Goal: Task Accomplishment & Management: Complete application form

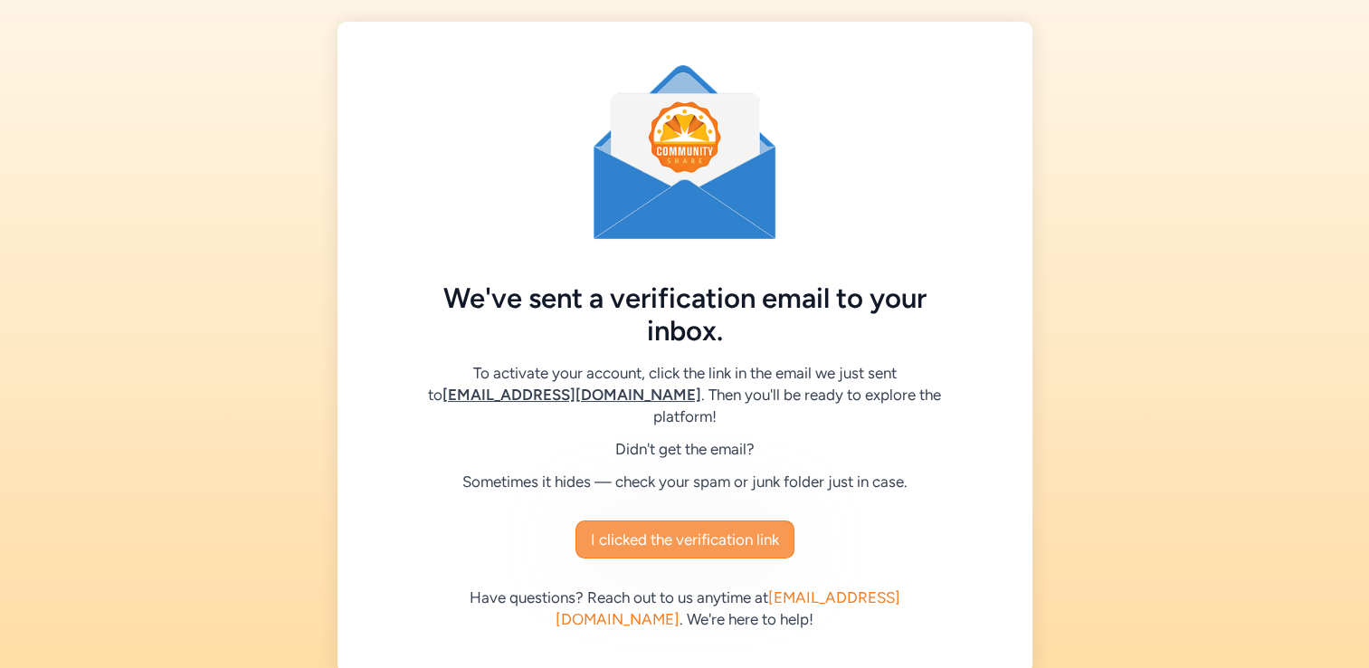
click at [682, 529] on span "I clicked the verification link" at bounding box center [685, 540] width 188 height 22
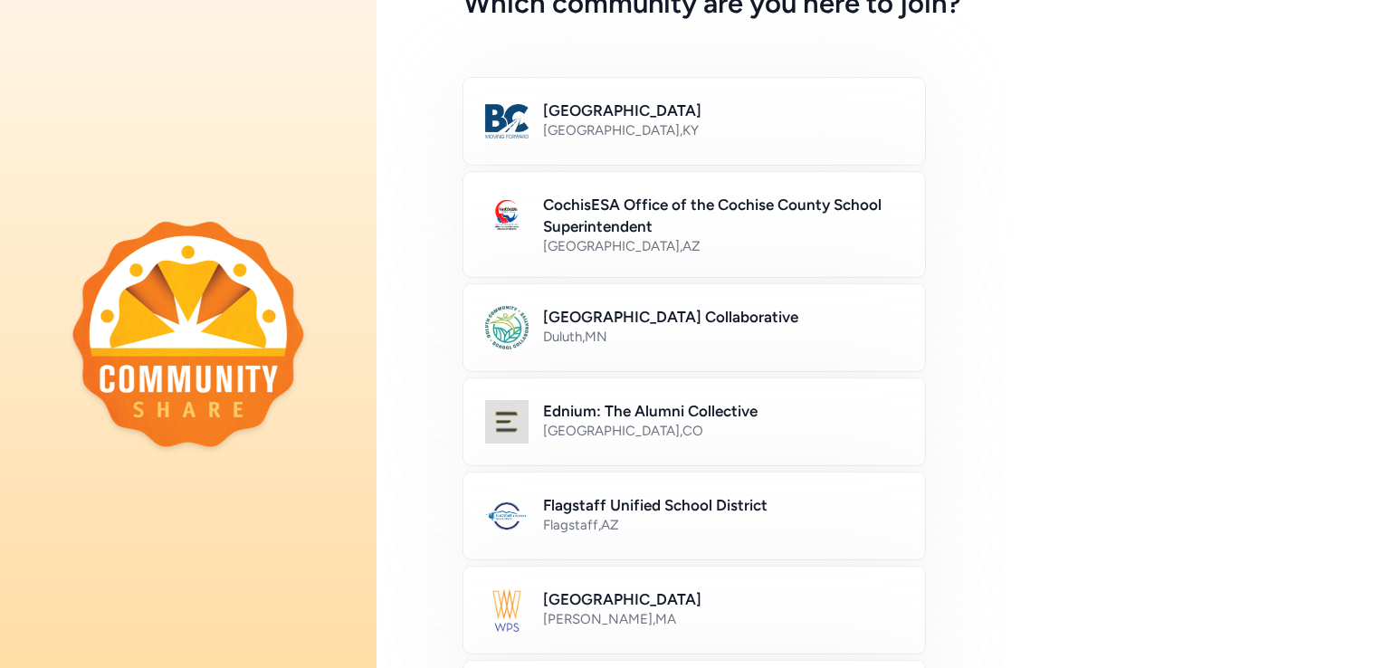
scroll to position [119, 0]
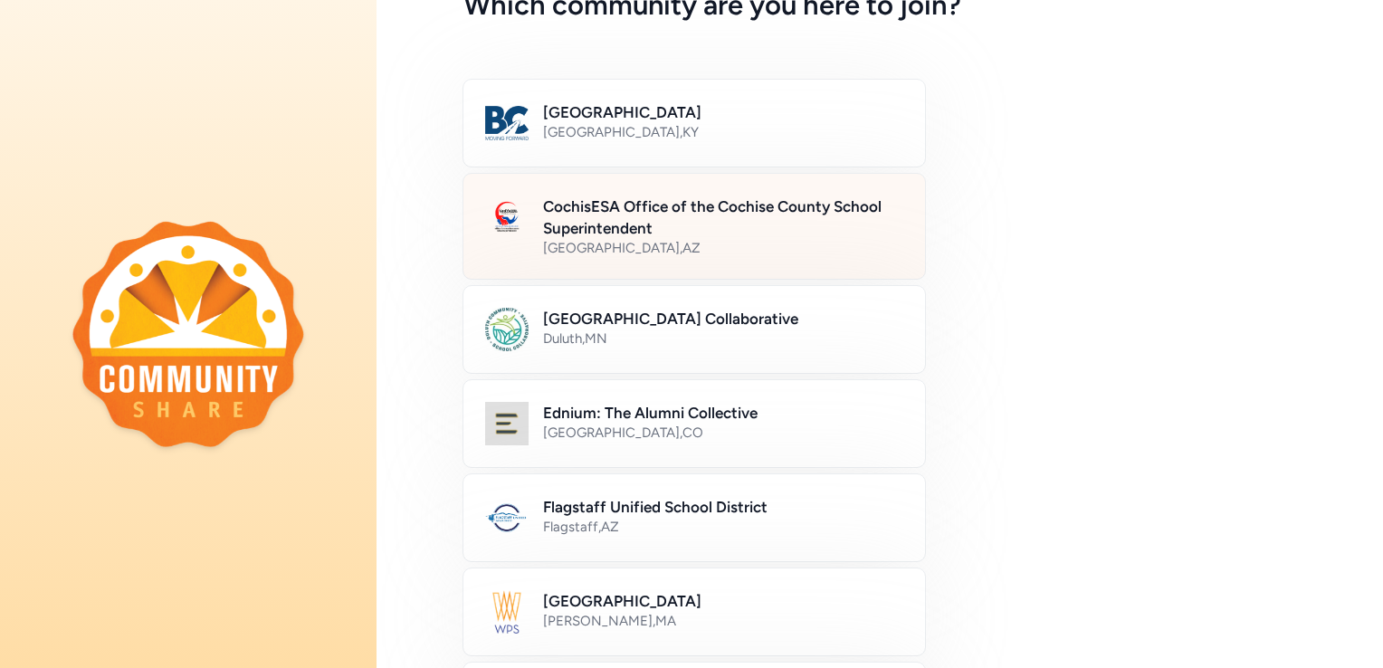
click at [666, 220] on h2 "CochisESA Office of the Cochise County School Superintendent" at bounding box center [723, 217] width 360 height 43
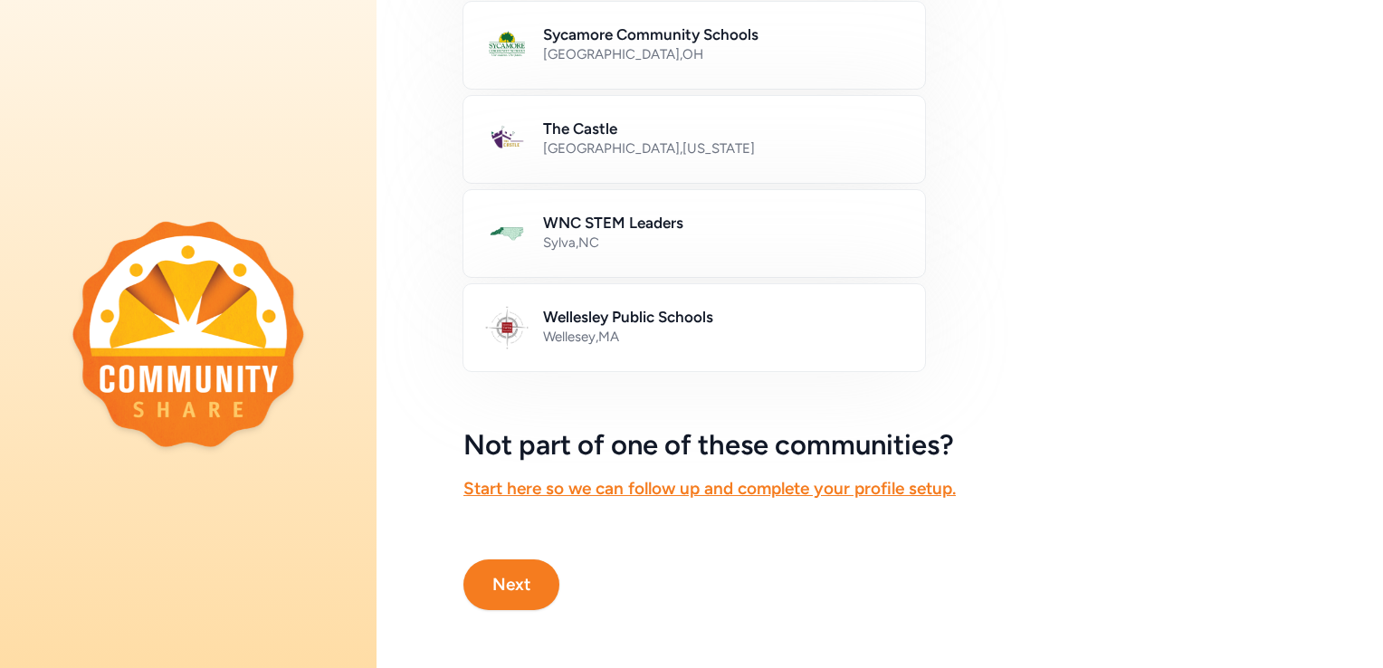
scroll to position [1067, 0]
click at [514, 568] on button "Next" at bounding box center [511, 584] width 96 height 51
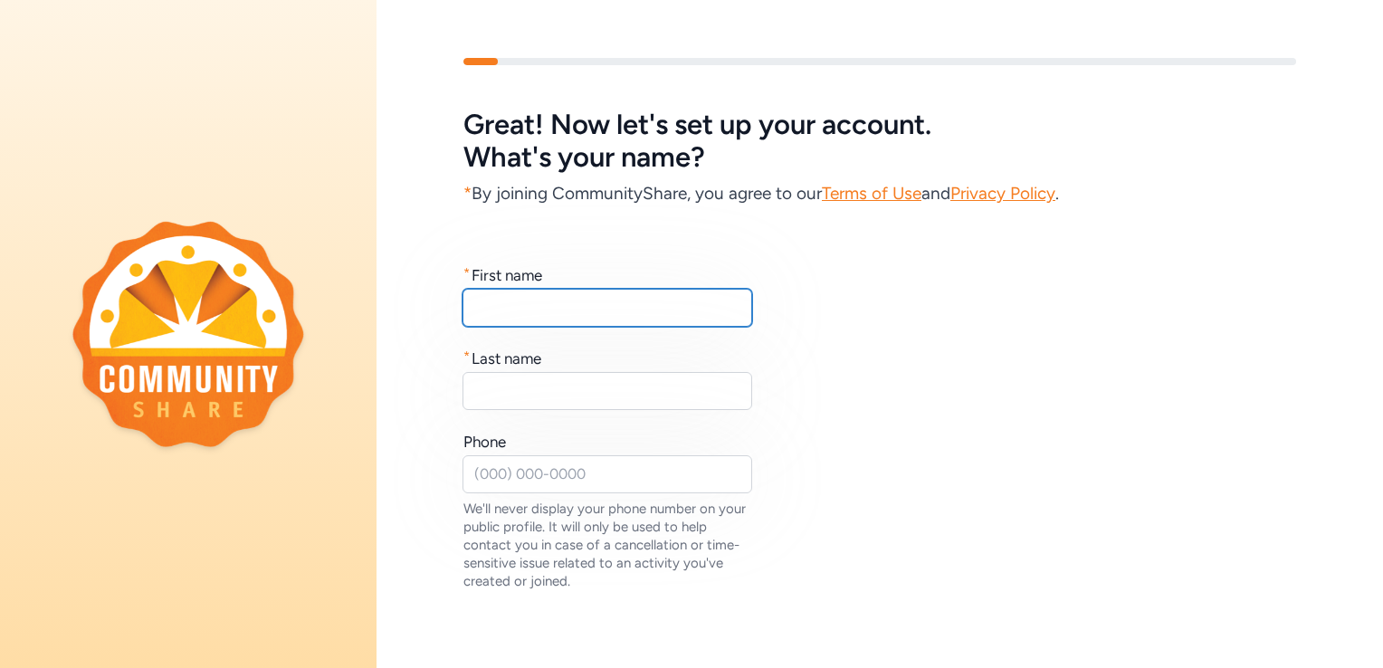
click at [491, 315] on input "text" at bounding box center [608, 308] width 290 height 38
type input "[PERSON_NAME]"
click at [506, 381] on input "text" at bounding box center [608, 391] width 290 height 38
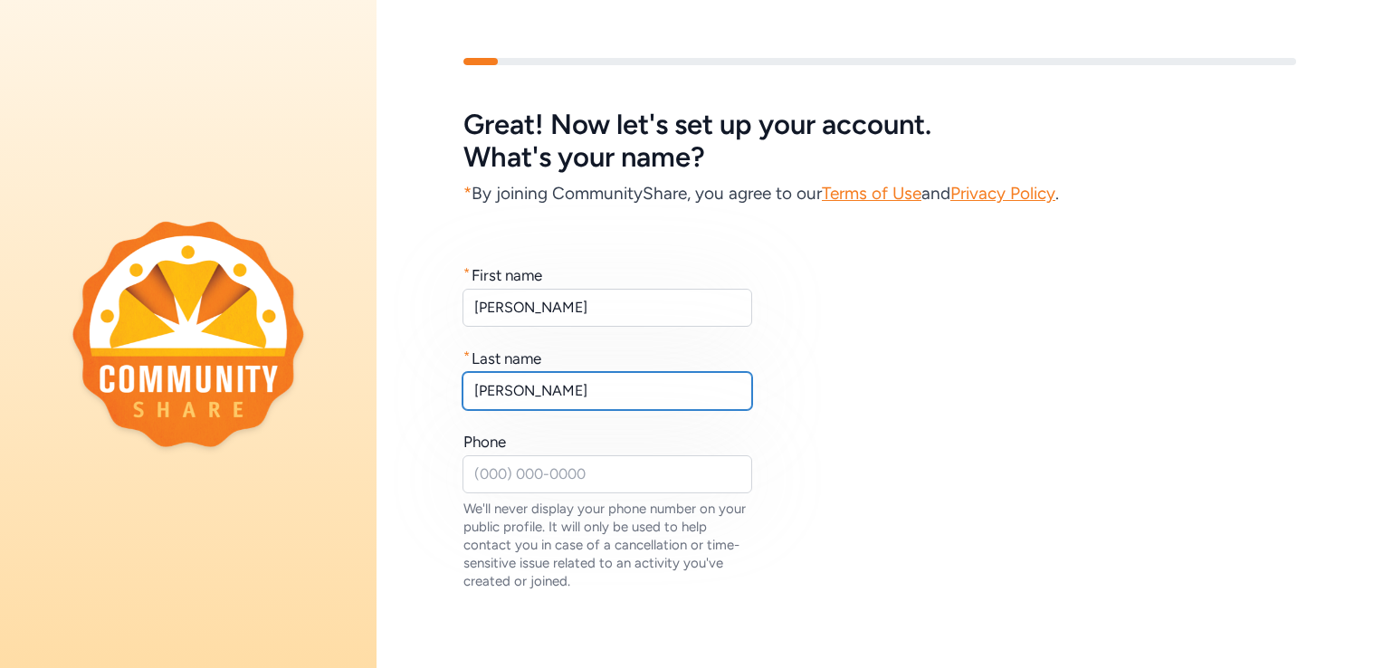
type input "[PERSON_NAME]"
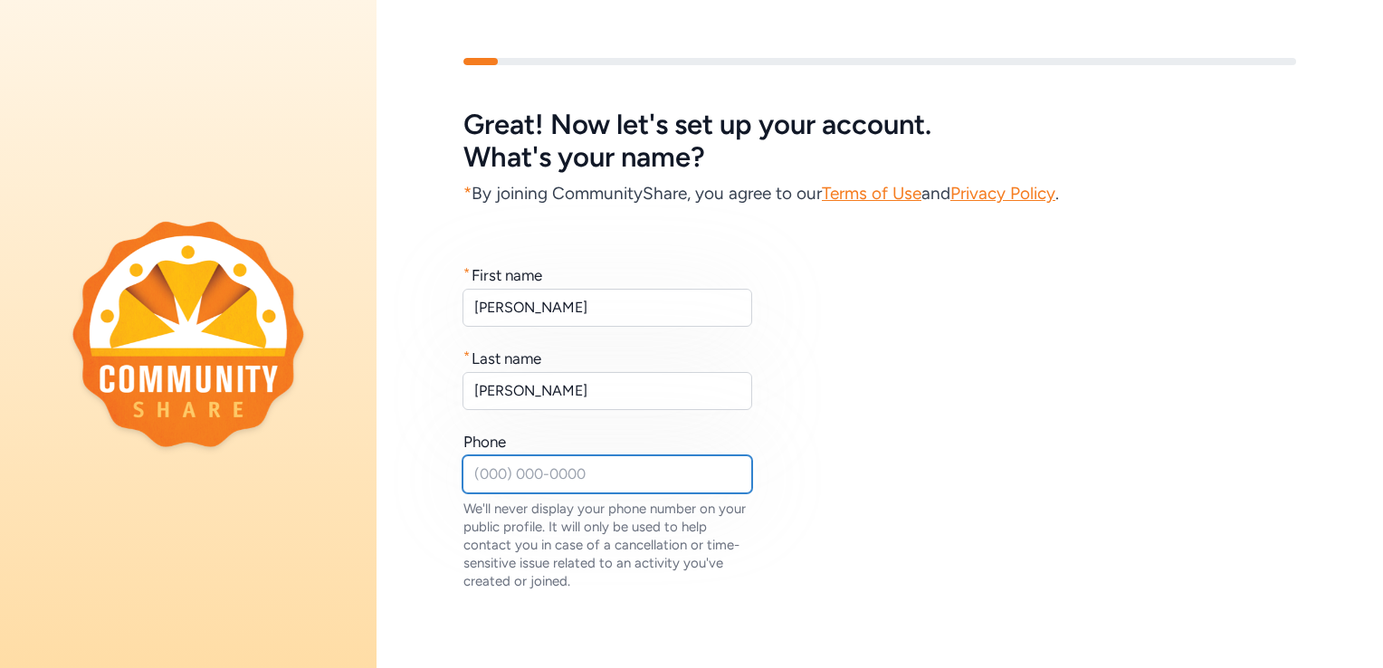
click at [601, 482] on input "text" at bounding box center [608, 474] width 290 height 38
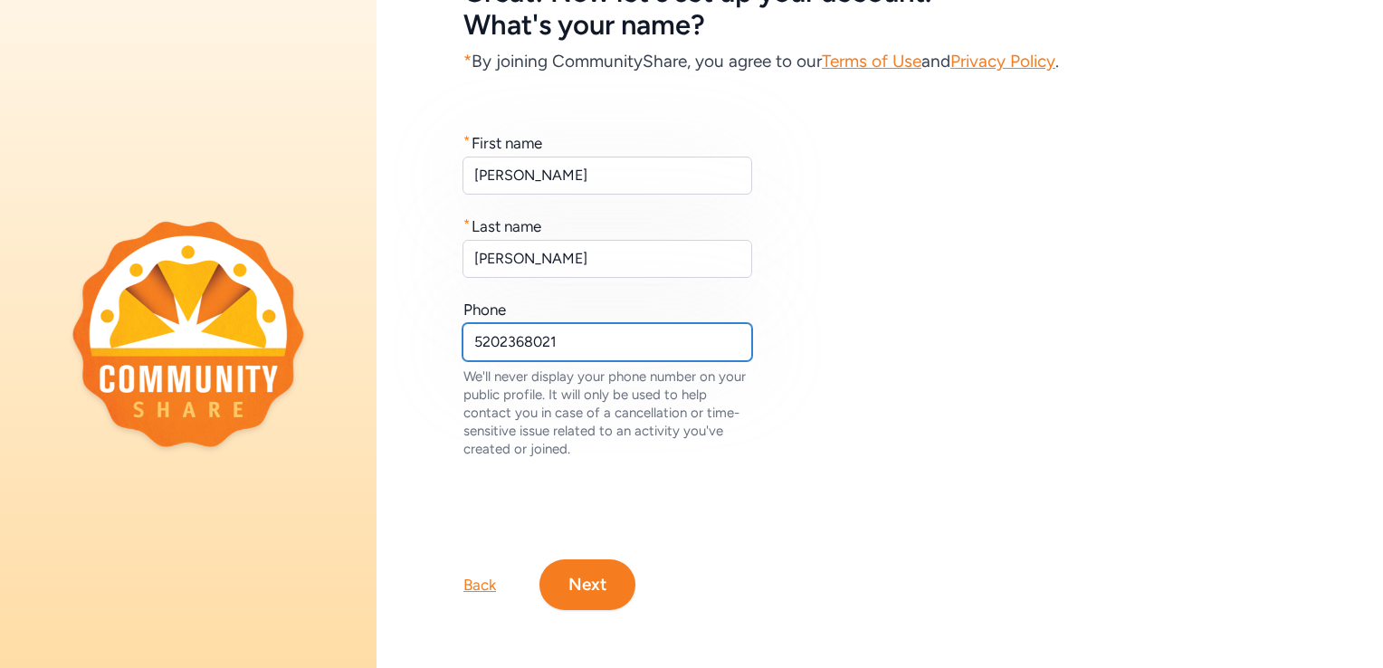
scroll to position [145, 0]
type input "5202368021"
click at [590, 568] on button "Next" at bounding box center [587, 584] width 96 height 51
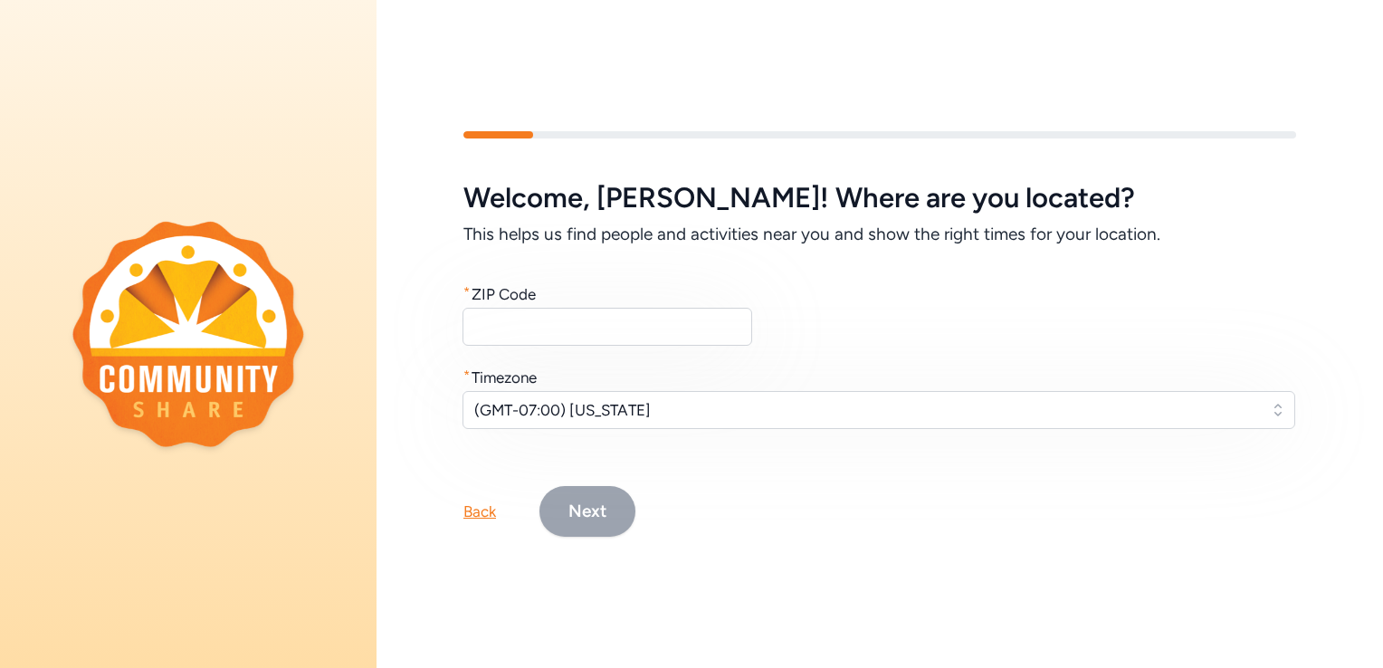
click at [512, 320] on input "text" at bounding box center [608, 327] width 290 height 38
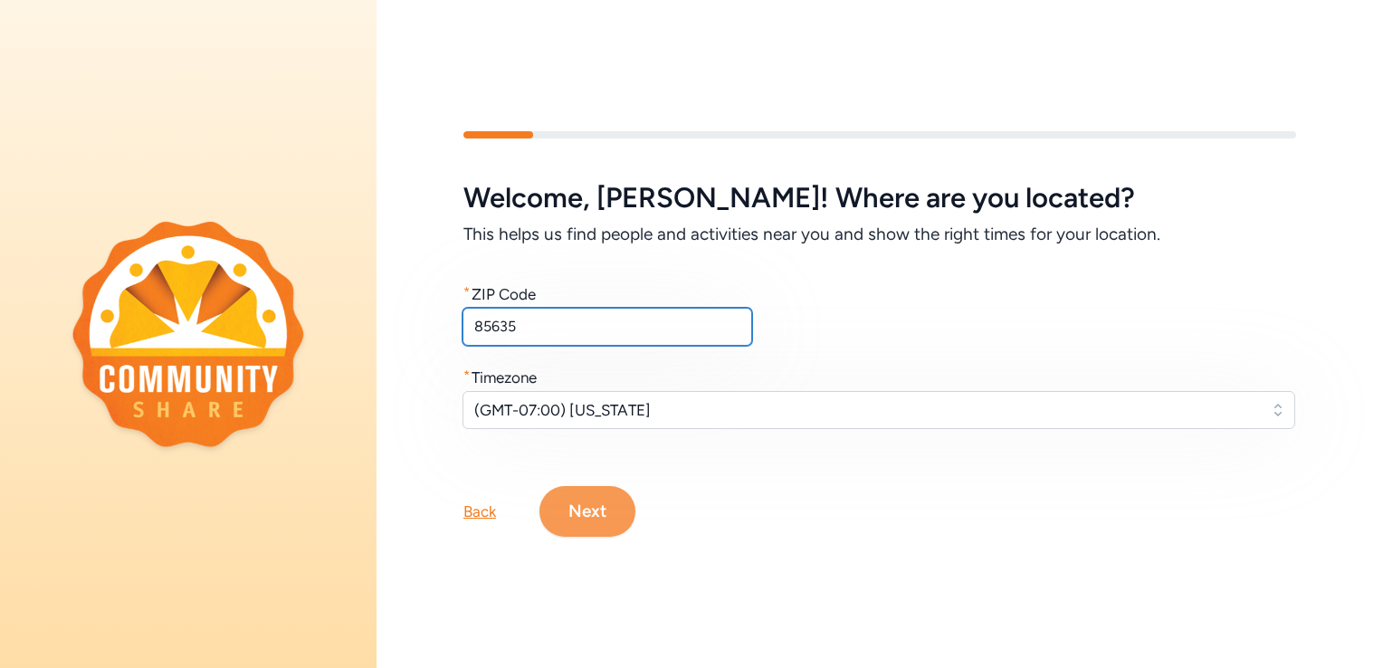
type input "85635"
click at [587, 506] on button "Next" at bounding box center [587, 511] width 96 height 51
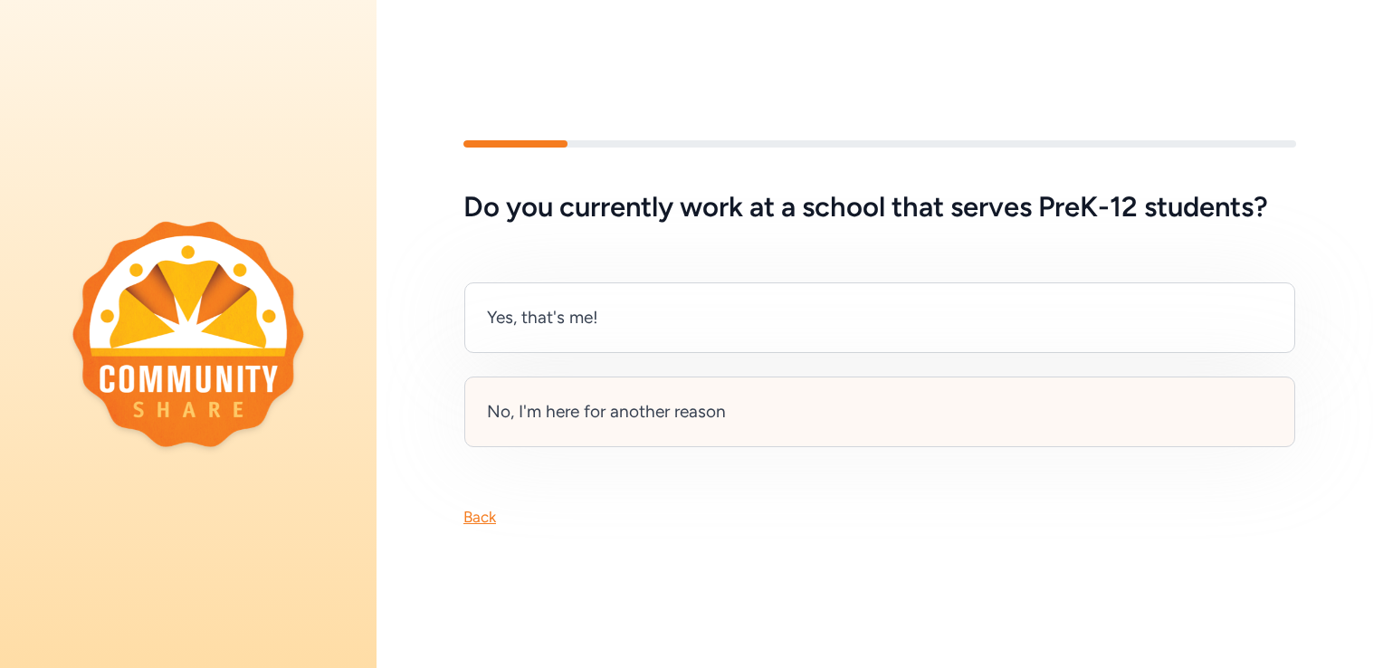
click at [669, 412] on div "No, I'm here for another reason" at bounding box center [606, 411] width 239 height 25
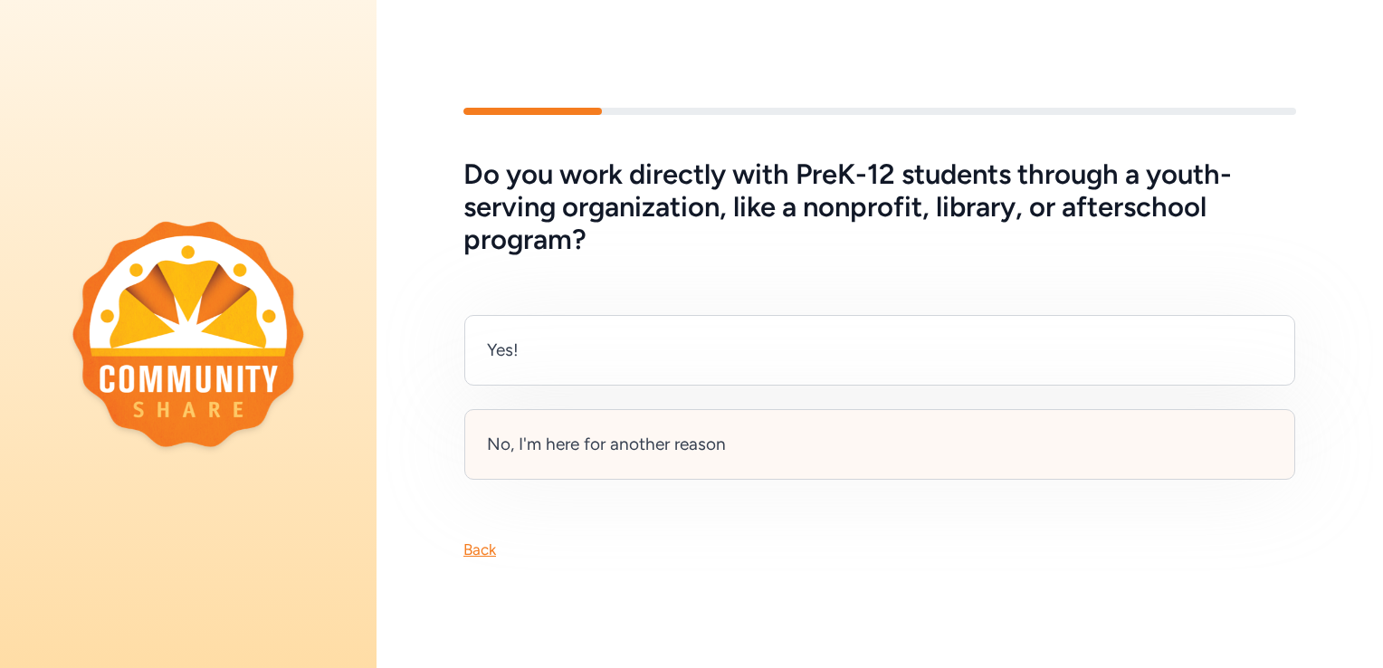
click at [652, 438] on div "No, I'm here for another reason" at bounding box center [606, 444] width 239 height 25
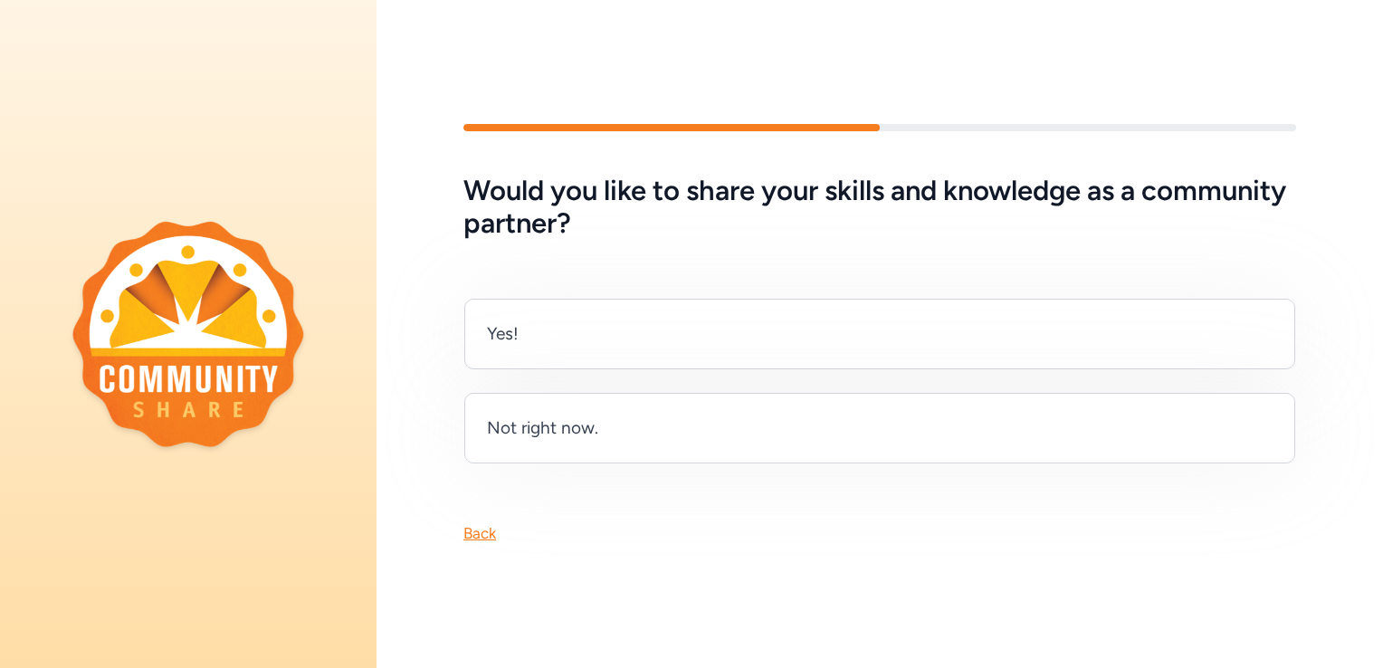
click at [512, 327] on div "Yes!" at bounding box center [503, 333] width 32 height 25
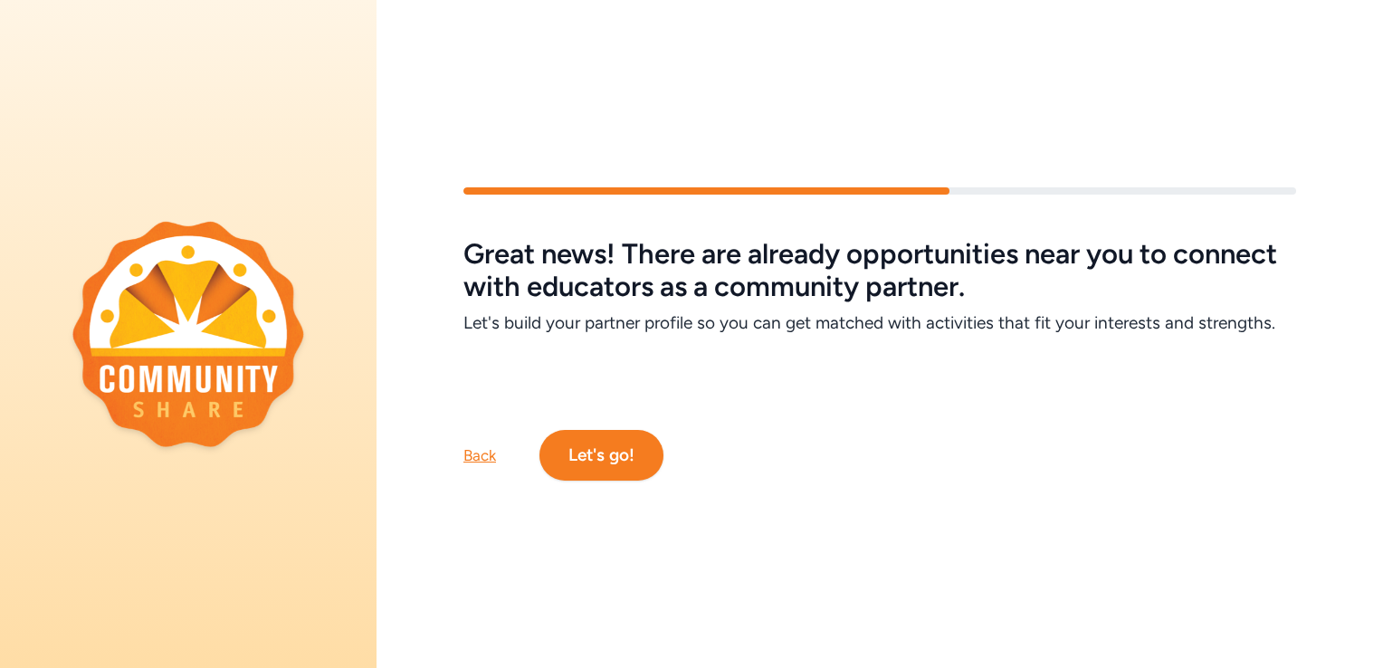
click at [611, 444] on button "Let's go!" at bounding box center [601, 455] width 124 height 51
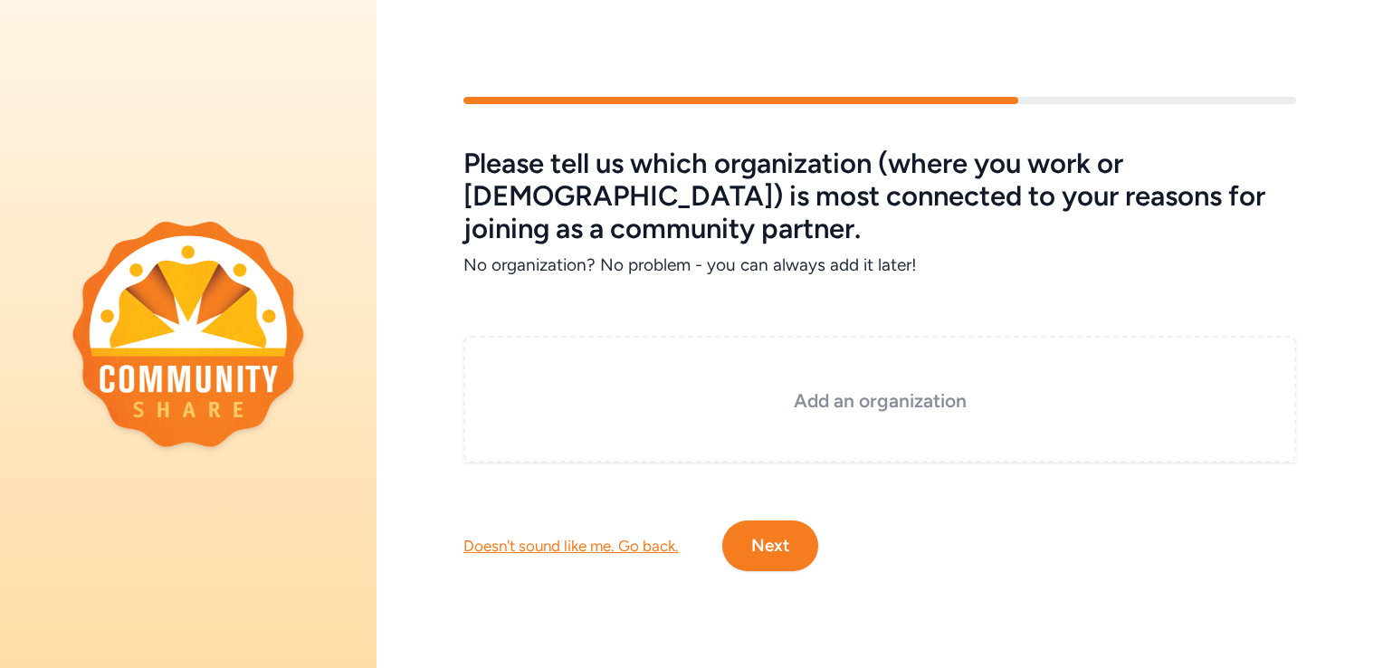
click at [850, 395] on h3 "Add an organization" at bounding box center [880, 400] width 742 height 25
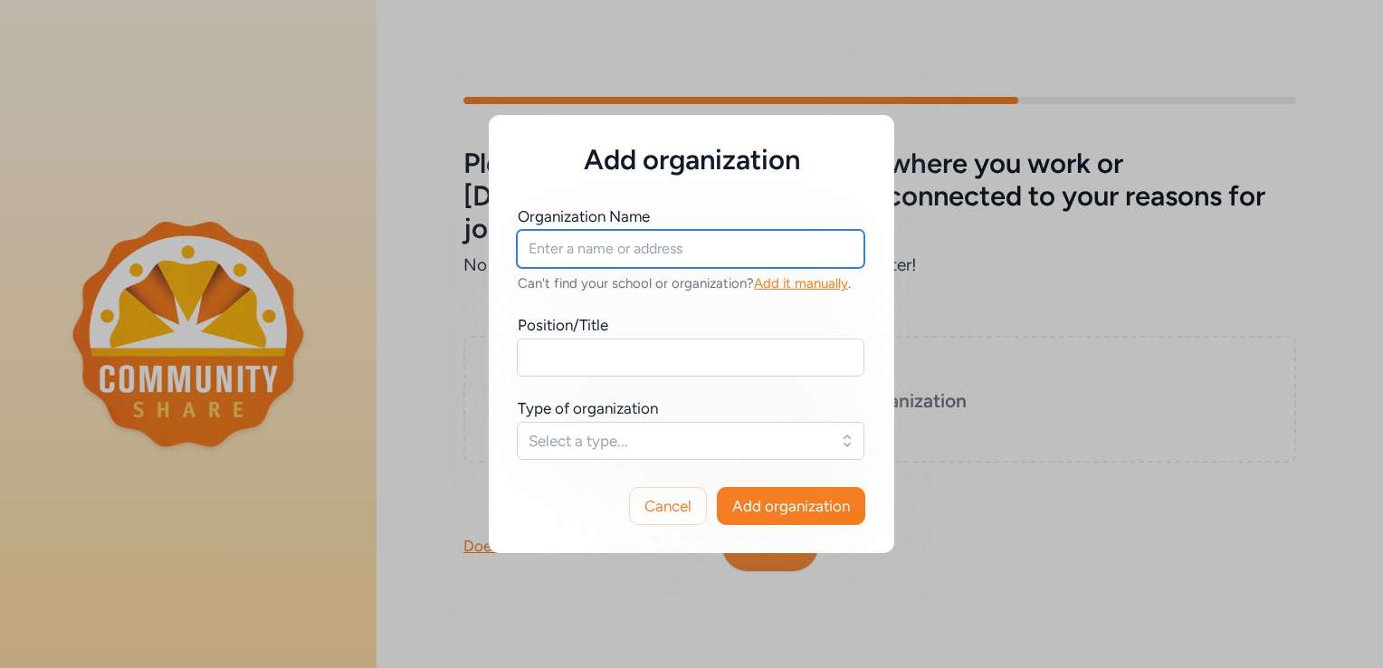
click at [548, 256] on input "text" at bounding box center [691, 249] width 348 height 38
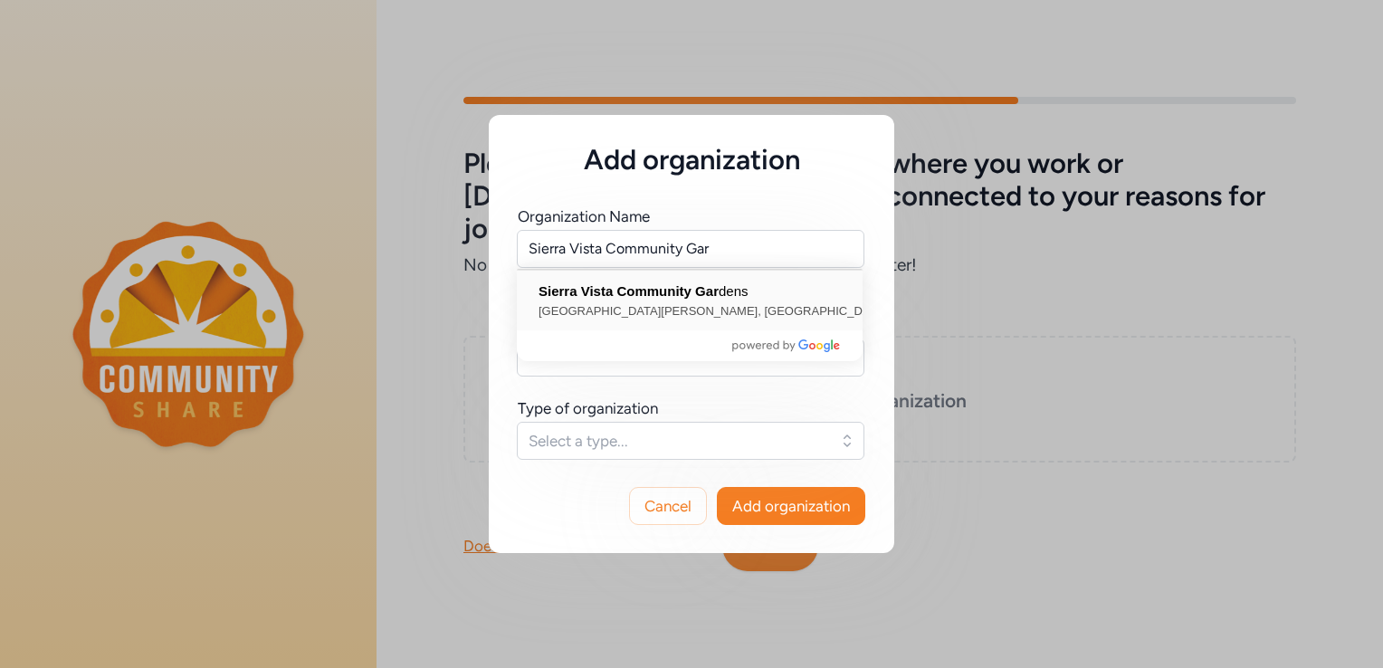
type input "[GEOGRAPHIC_DATA], [GEOGRAPHIC_DATA][PERSON_NAME], [GEOGRAPHIC_DATA], [GEOGRAPH…"
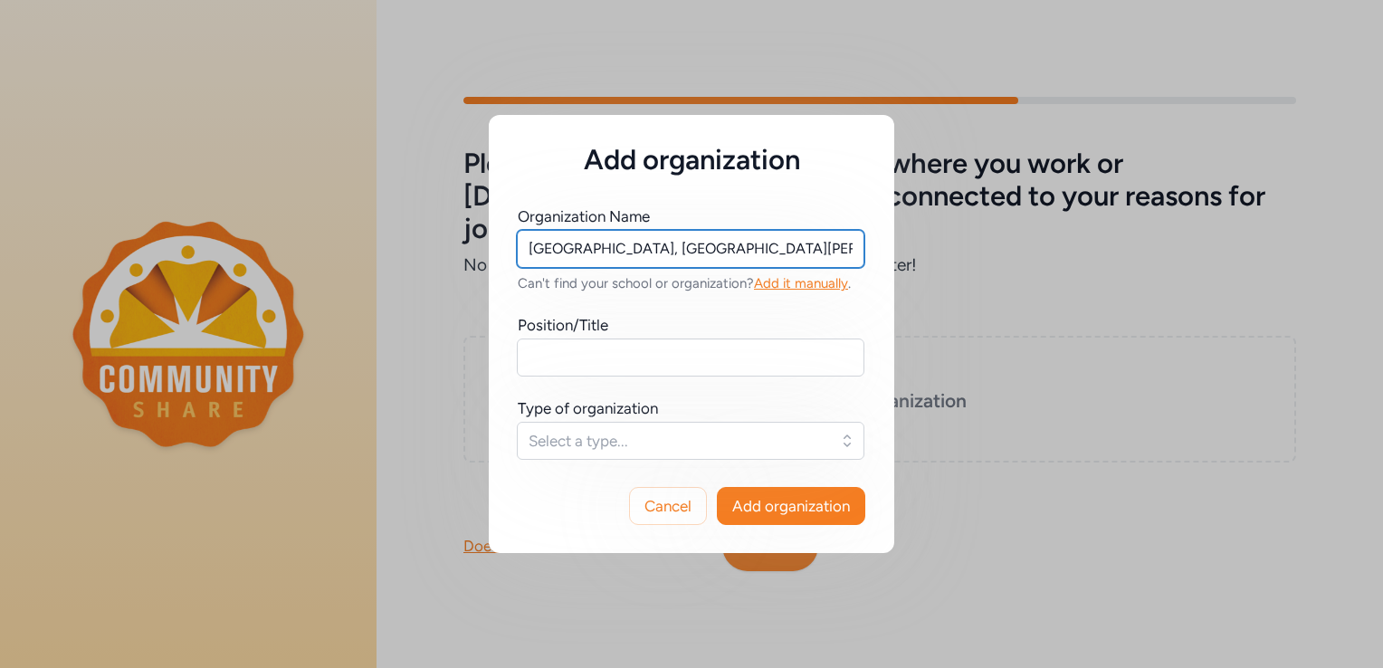
click at [761, 253] on input "[GEOGRAPHIC_DATA], [GEOGRAPHIC_DATA][PERSON_NAME], [GEOGRAPHIC_DATA], [GEOGRAPH…" at bounding box center [691, 249] width 348 height 38
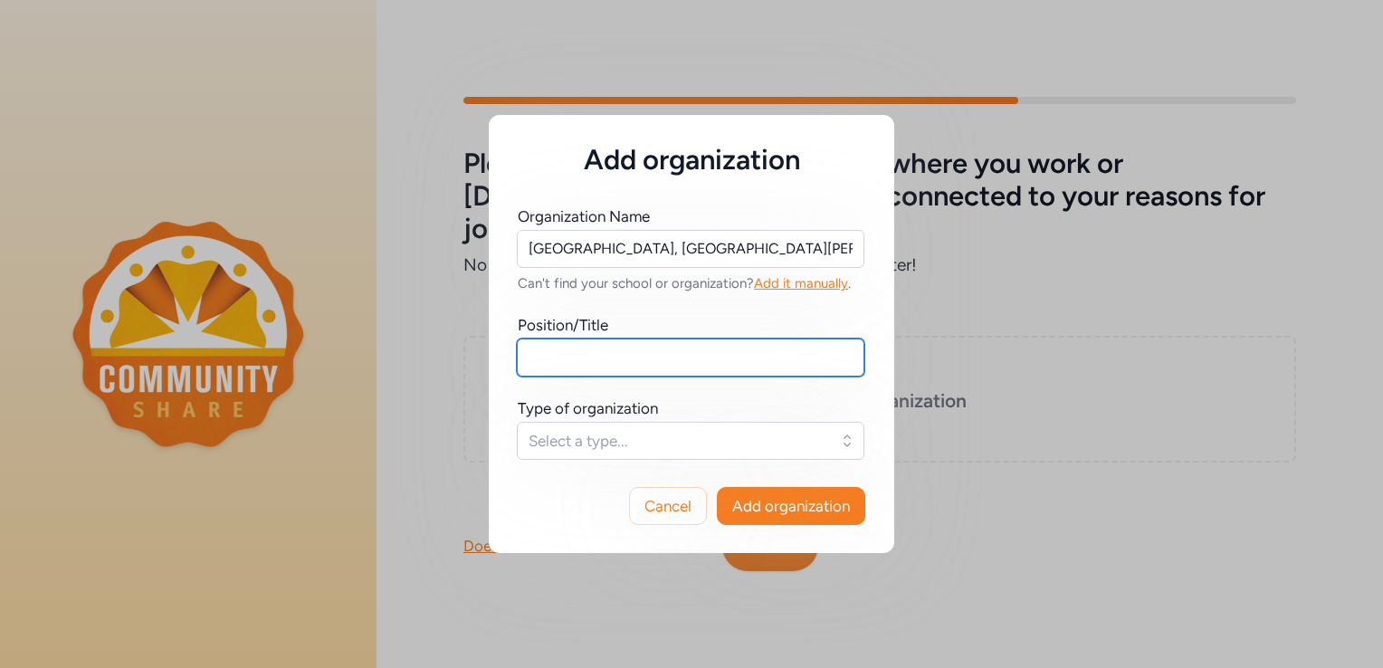
click at [568, 358] on input "text" at bounding box center [691, 358] width 348 height 38
type input "President"
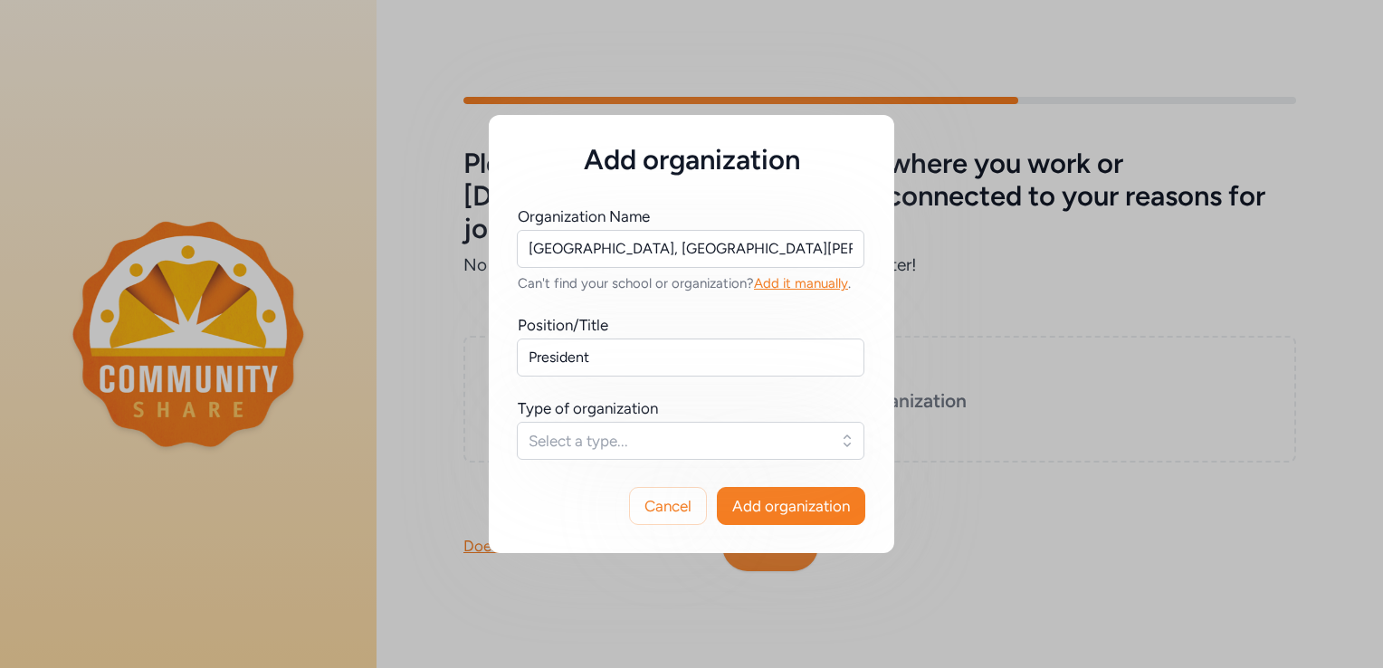
click at [568, 445] on span "Select a type..." at bounding box center [678, 441] width 299 height 22
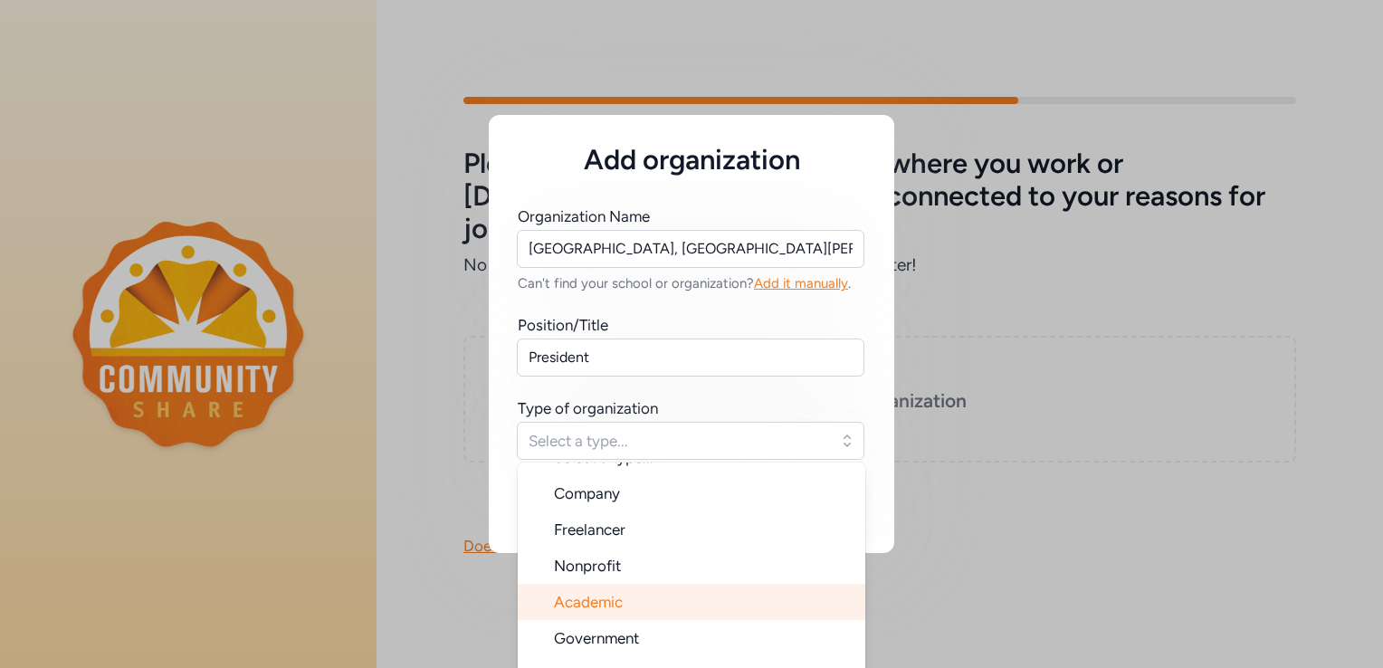
scroll to position [29, 0]
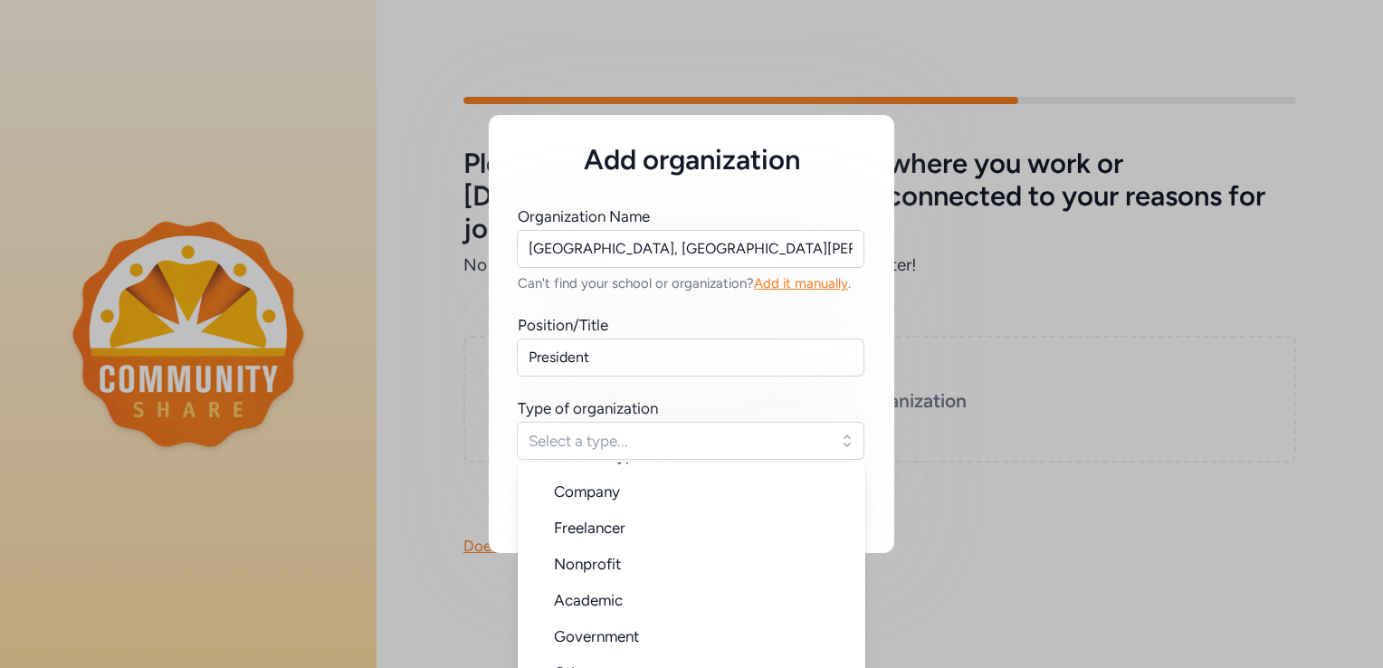
click at [597, 565] on span "Nonprofit" at bounding box center [587, 564] width 67 height 18
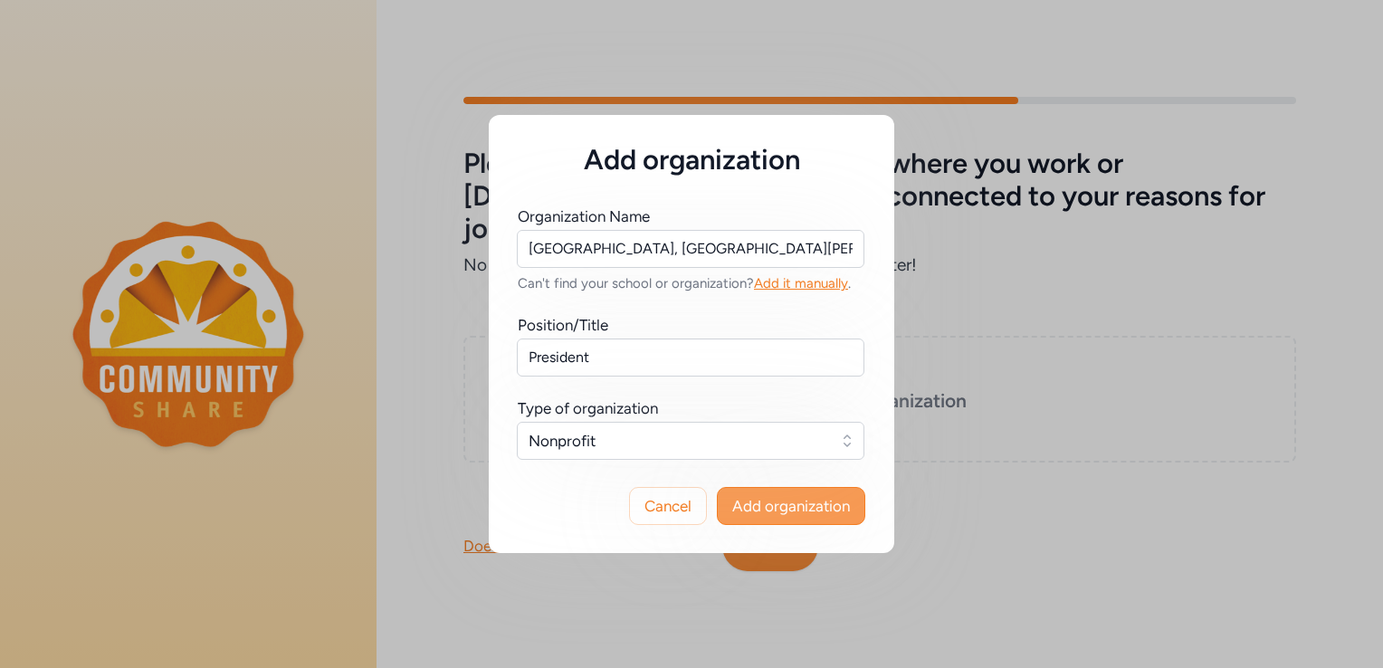
click at [779, 511] on span "Add organization" at bounding box center [791, 506] width 118 height 22
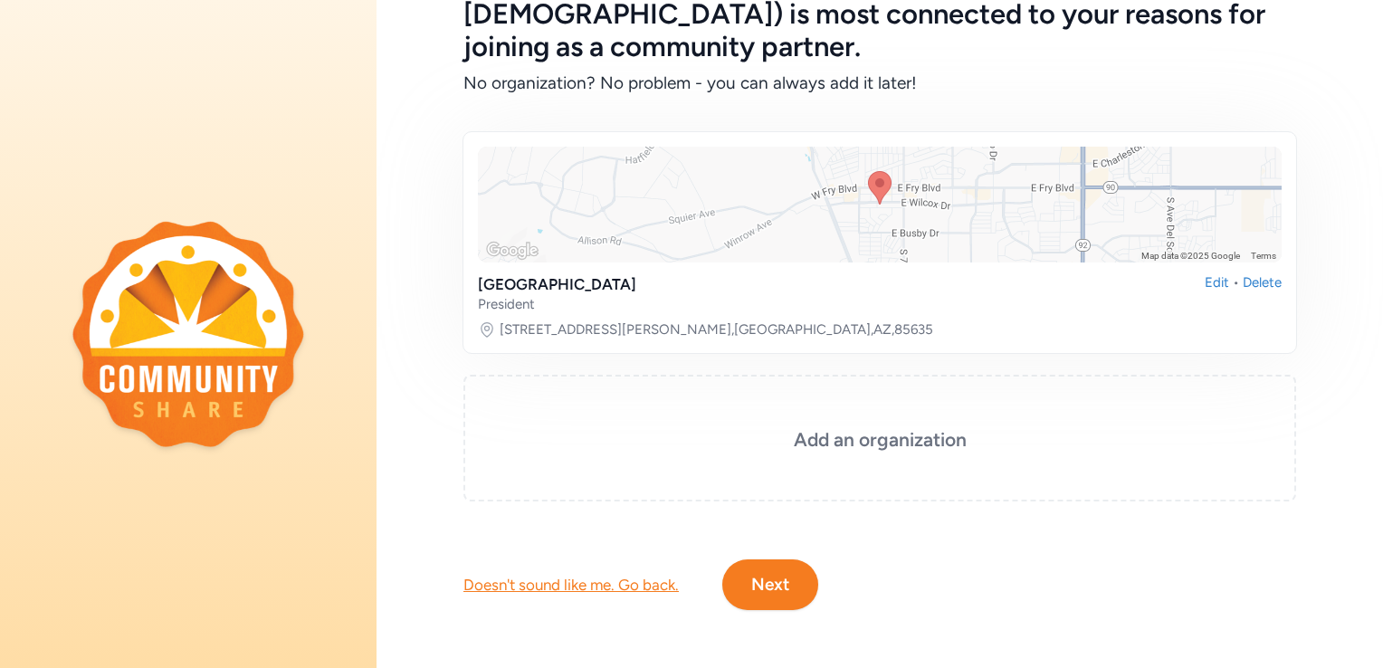
scroll to position [156, 0]
click at [783, 579] on button "Next" at bounding box center [770, 584] width 96 height 51
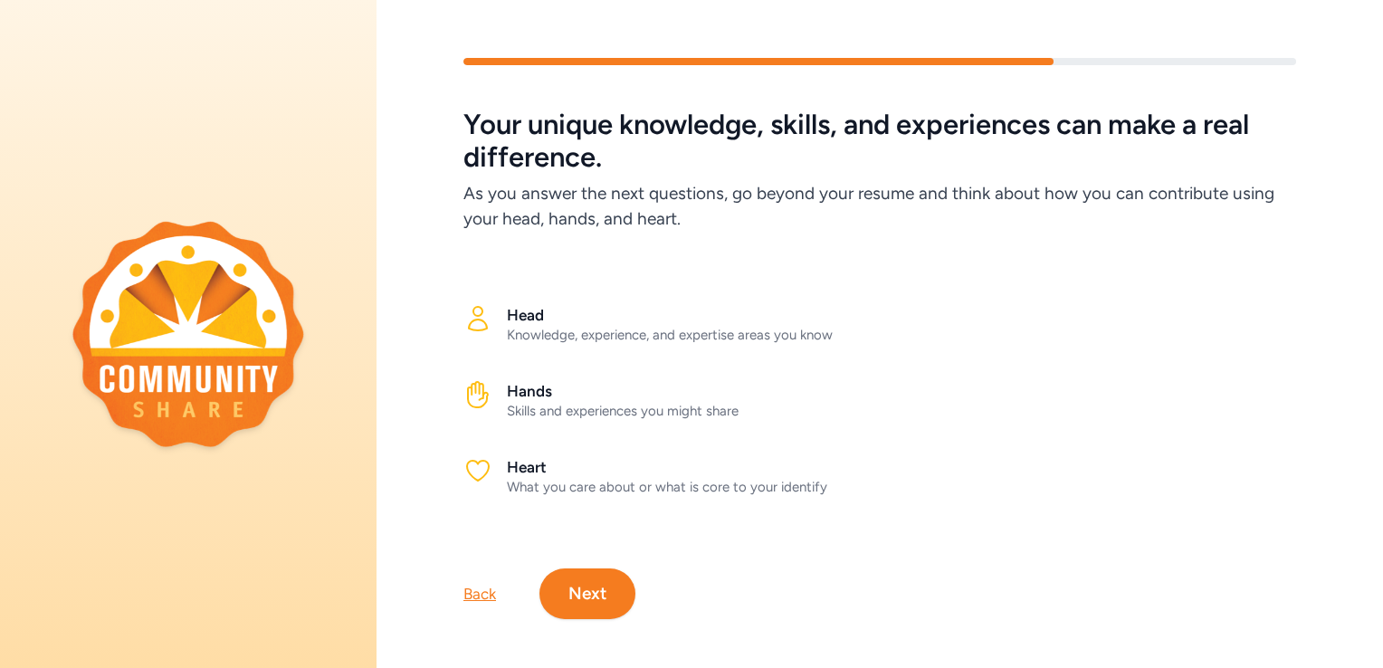
click at [586, 589] on button "Next" at bounding box center [587, 593] width 96 height 51
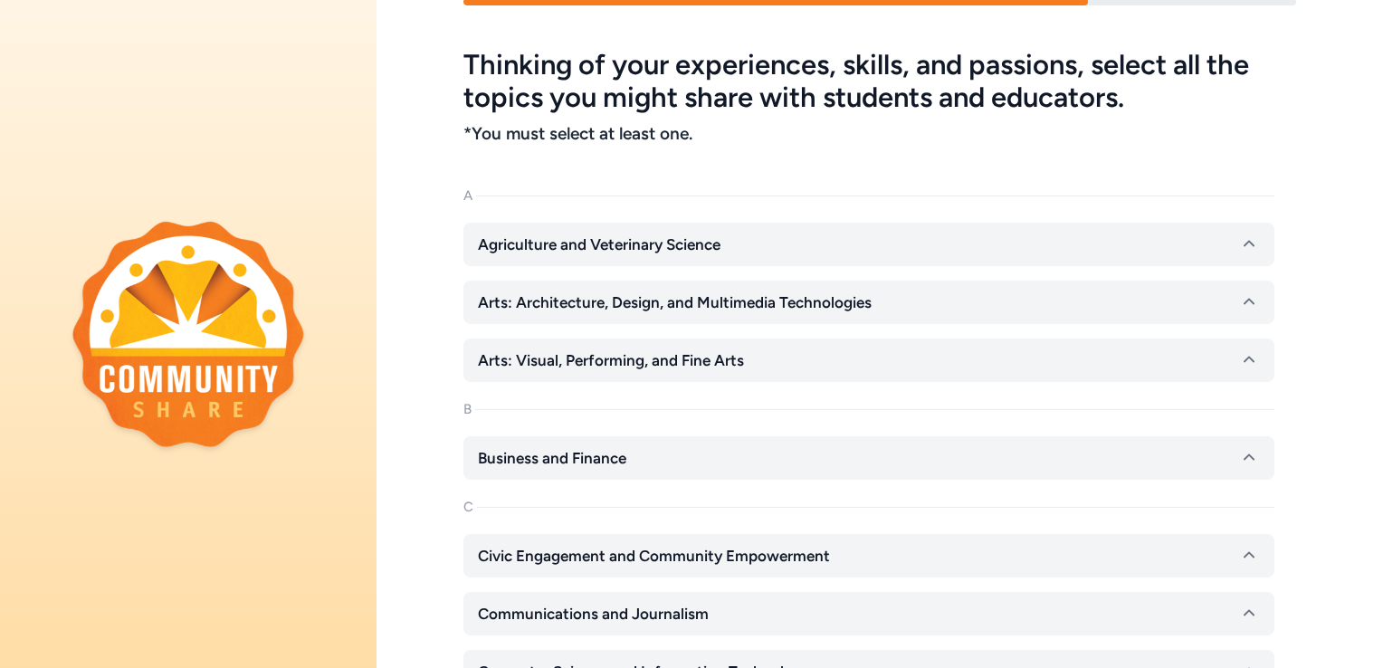
scroll to position [62, 0]
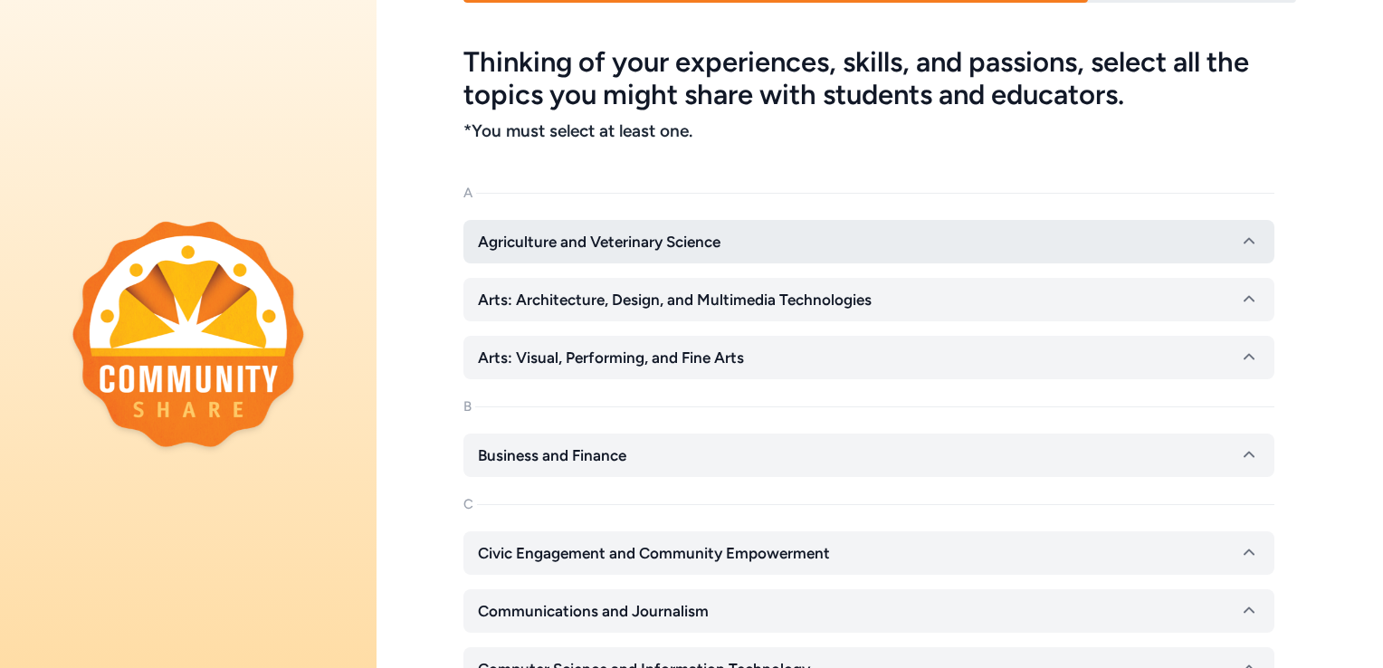
click at [670, 238] on span "Agriculture and Veterinary Science" at bounding box center [599, 242] width 243 height 22
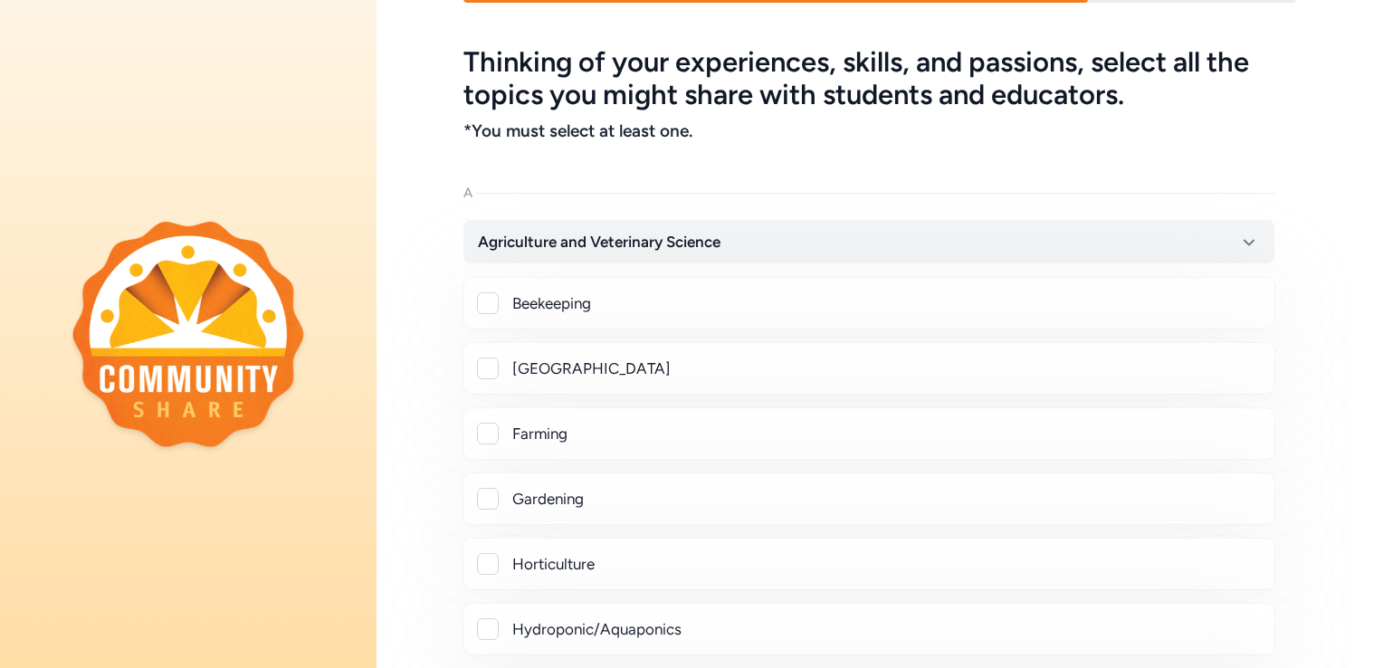
click at [493, 367] on div at bounding box center [488, 369] width 22 height 22
checkbox input "true"
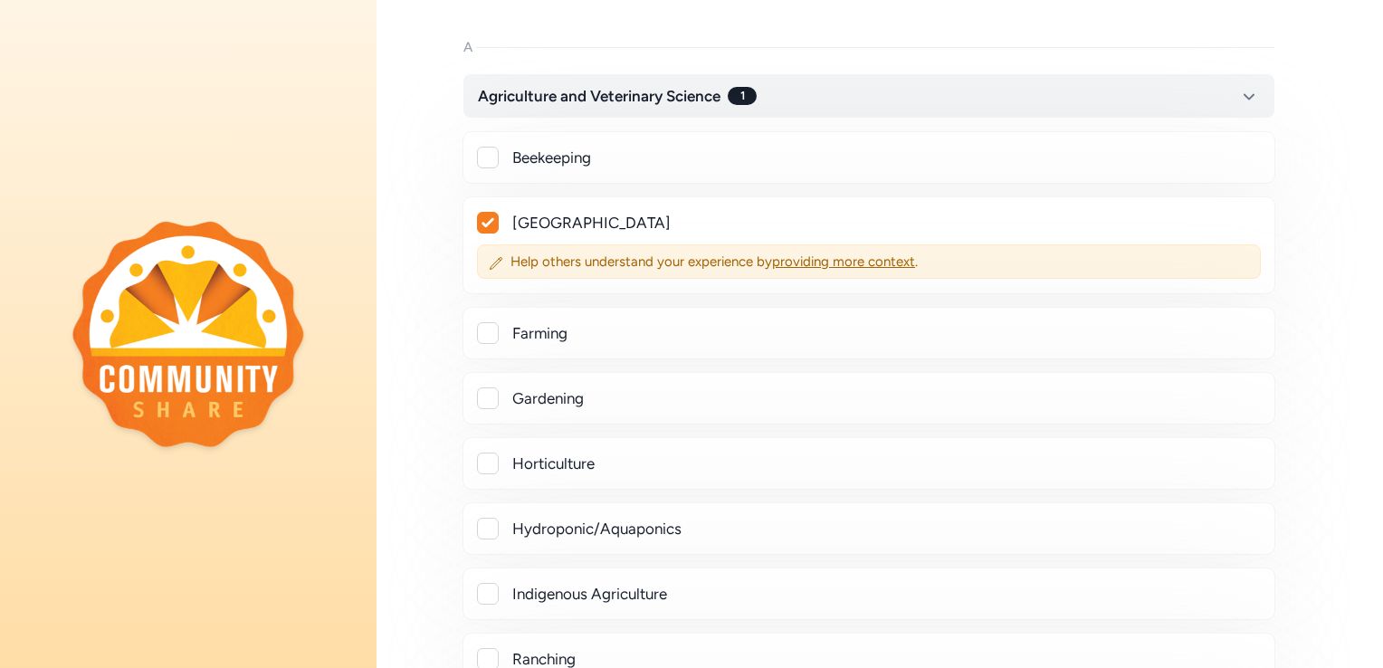
scroll to position [209, 0]
click at [487, 404] on div at bounding box center [488, 397] width 22 height 22
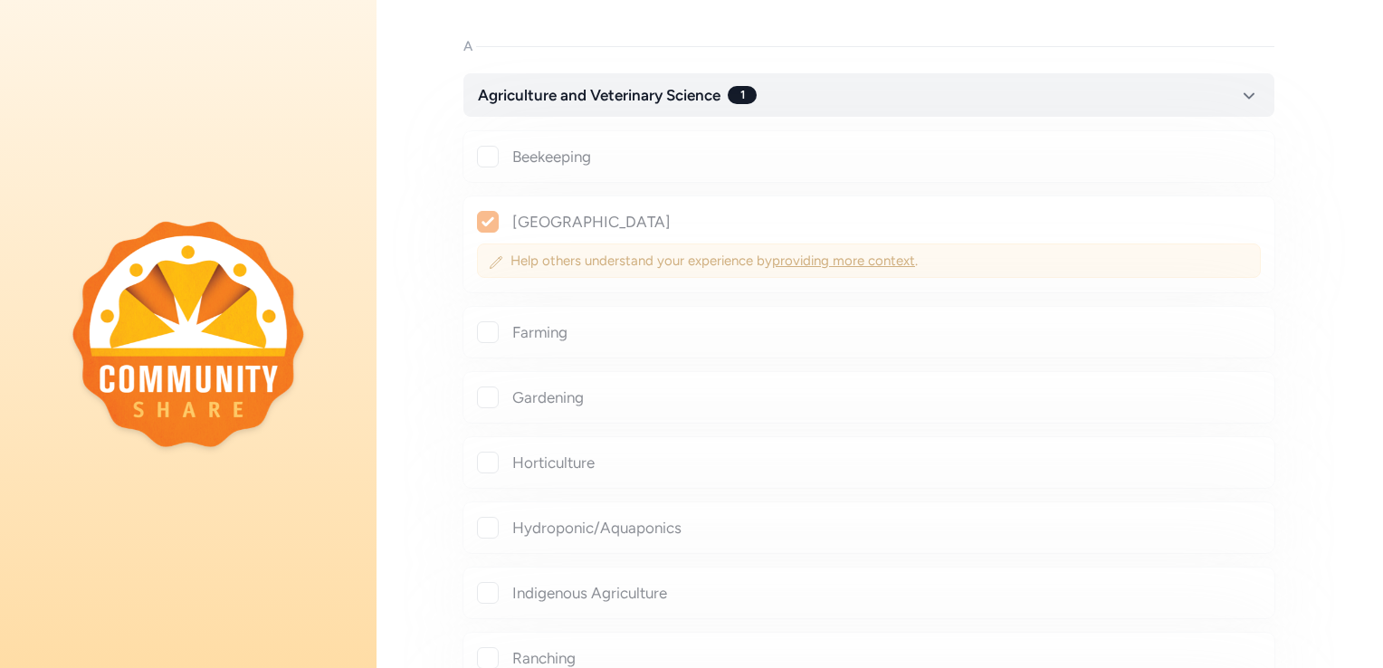
checkbox input "true"
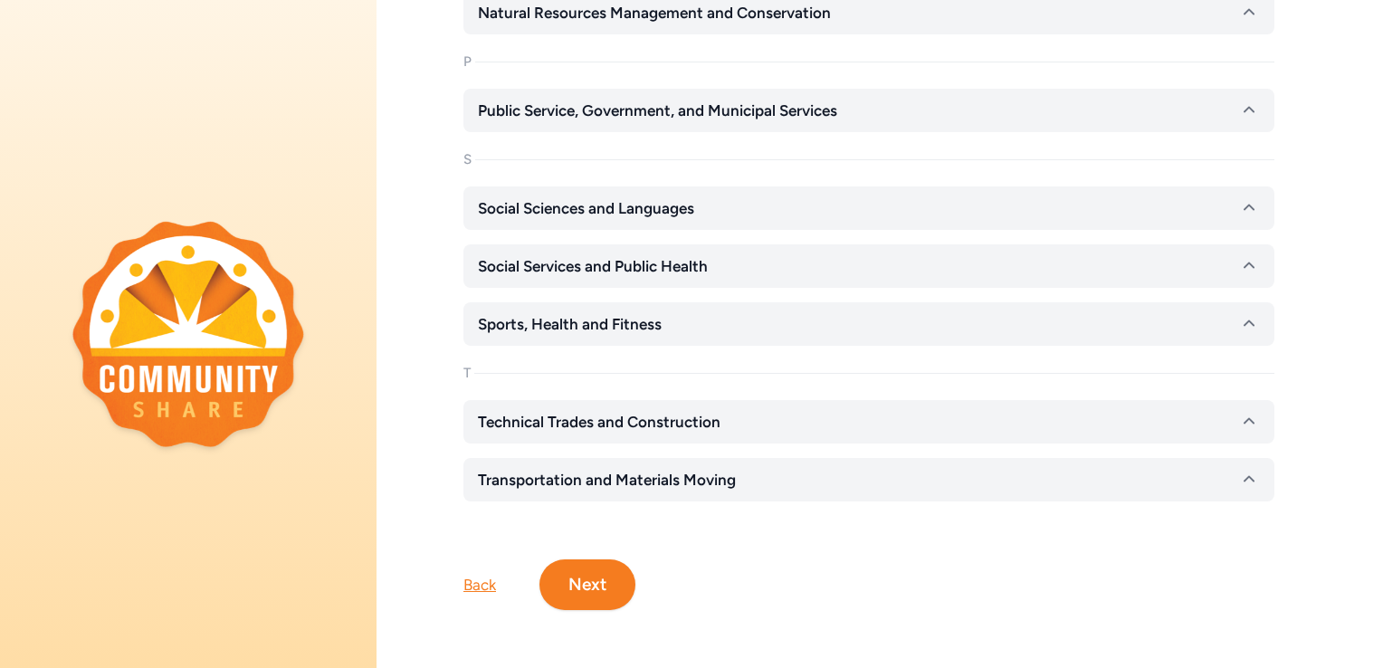
scroll to position [2314, 0]
click at [582, 567] on button "Next" at bounding box center [587, 584] width 96 height 51
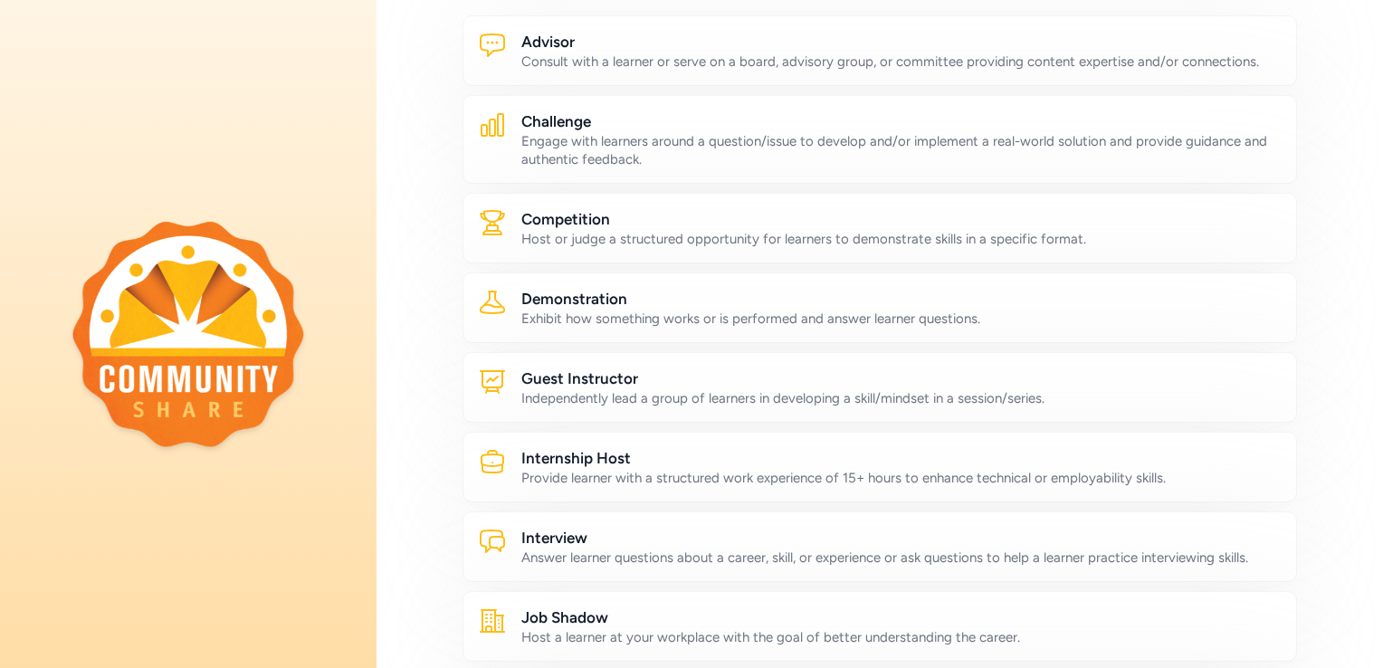
scroll to position [223, 0]
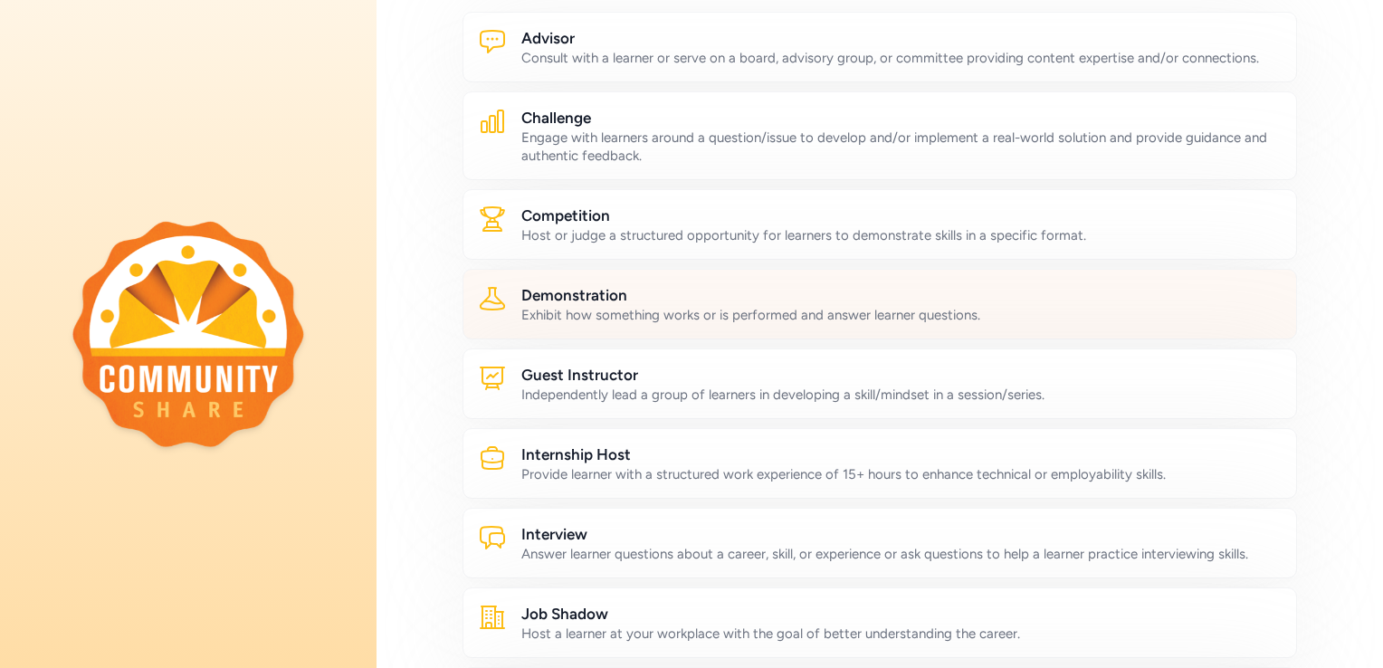
click at [639, 308] on div "Exhibit how something works or is performed and answer learner questions." at bounding box center [901, 315] width 760 height 18
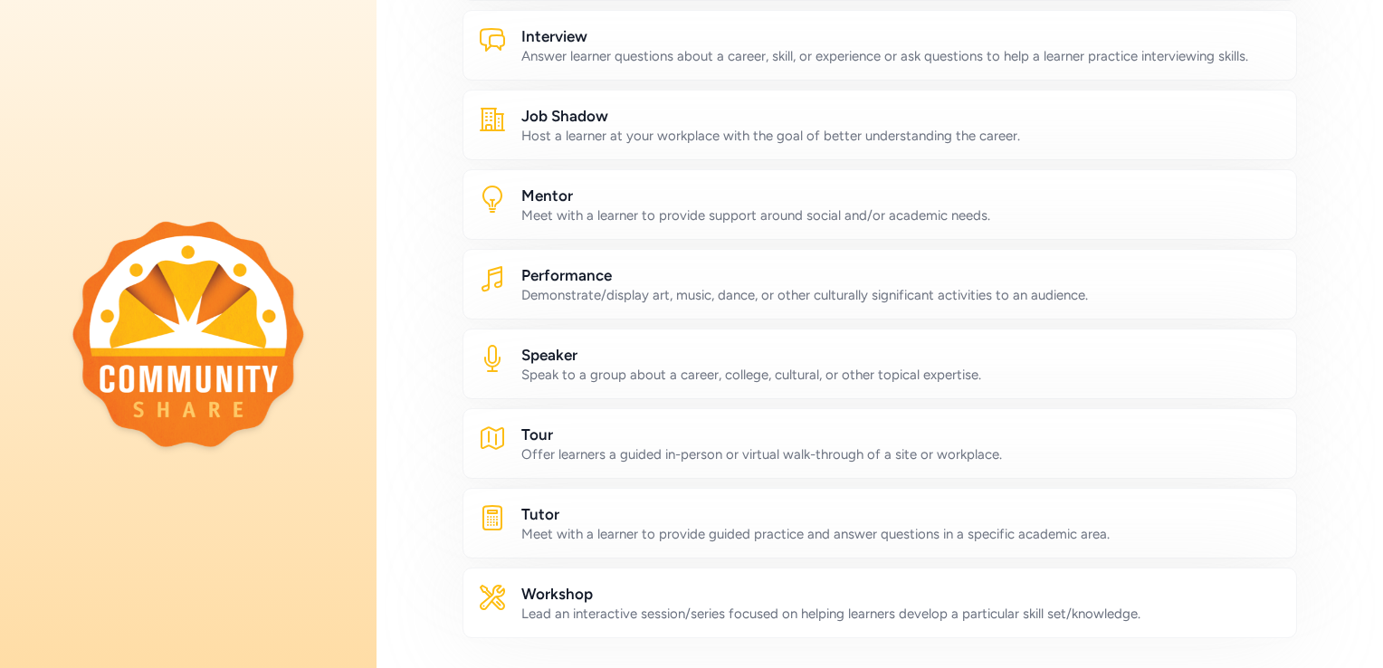
scroll to position [735, 0]
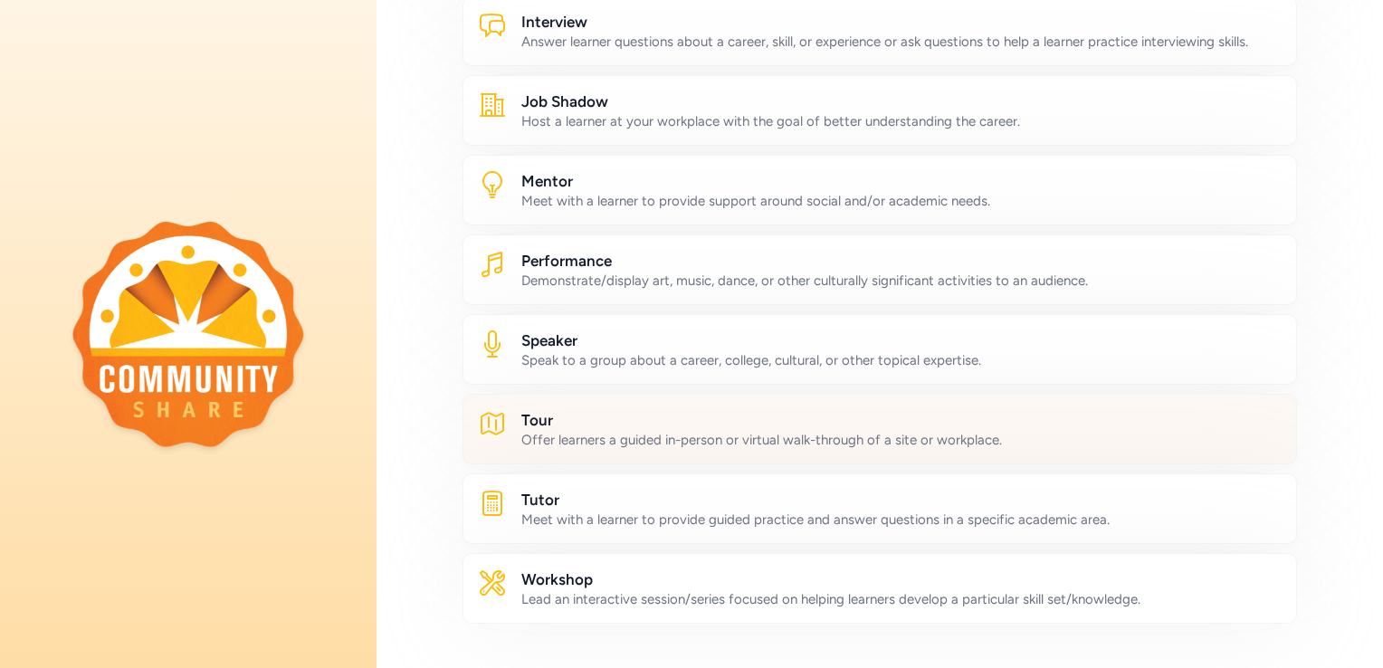
click at [613, 432] on div "Offer learners a guided in-person or virtual walk-through of a site or workplac…" at bounding box center [901, 440] width 760 height 18
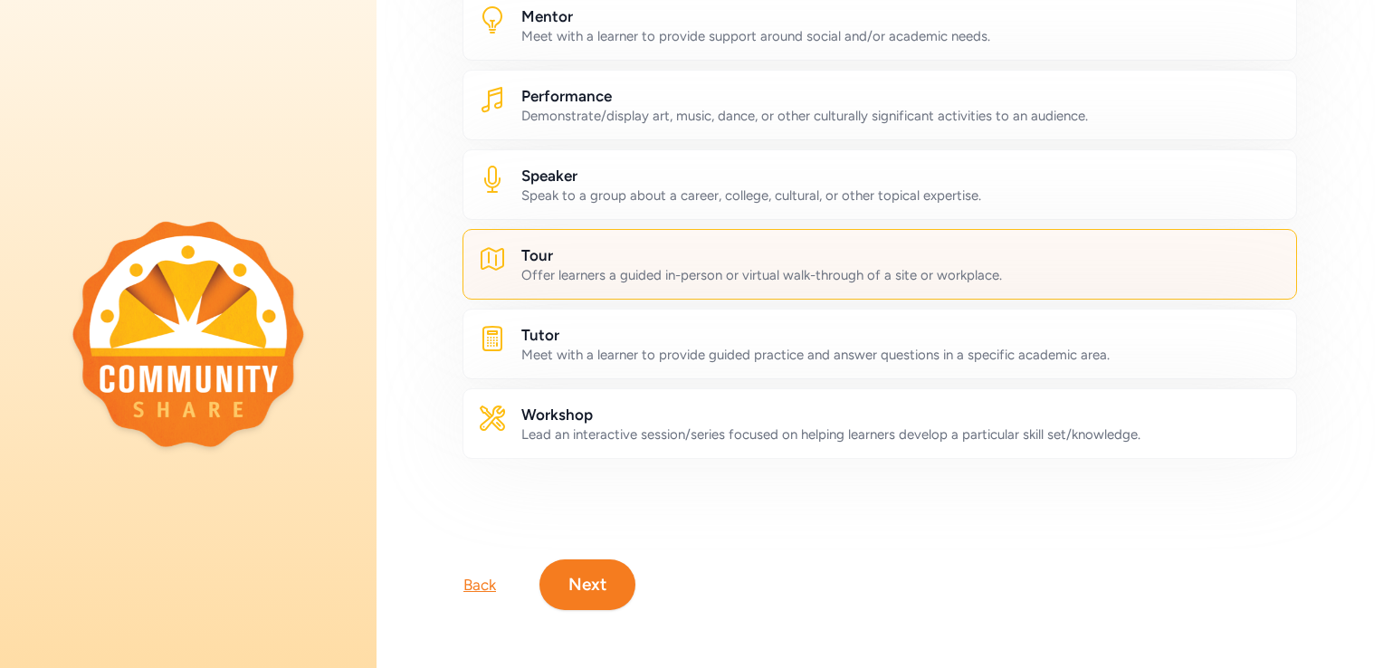
scroll to position [908, 0]
click at [587, 560] on button "Next" at bounding box center [587, 584] width 96 height 51
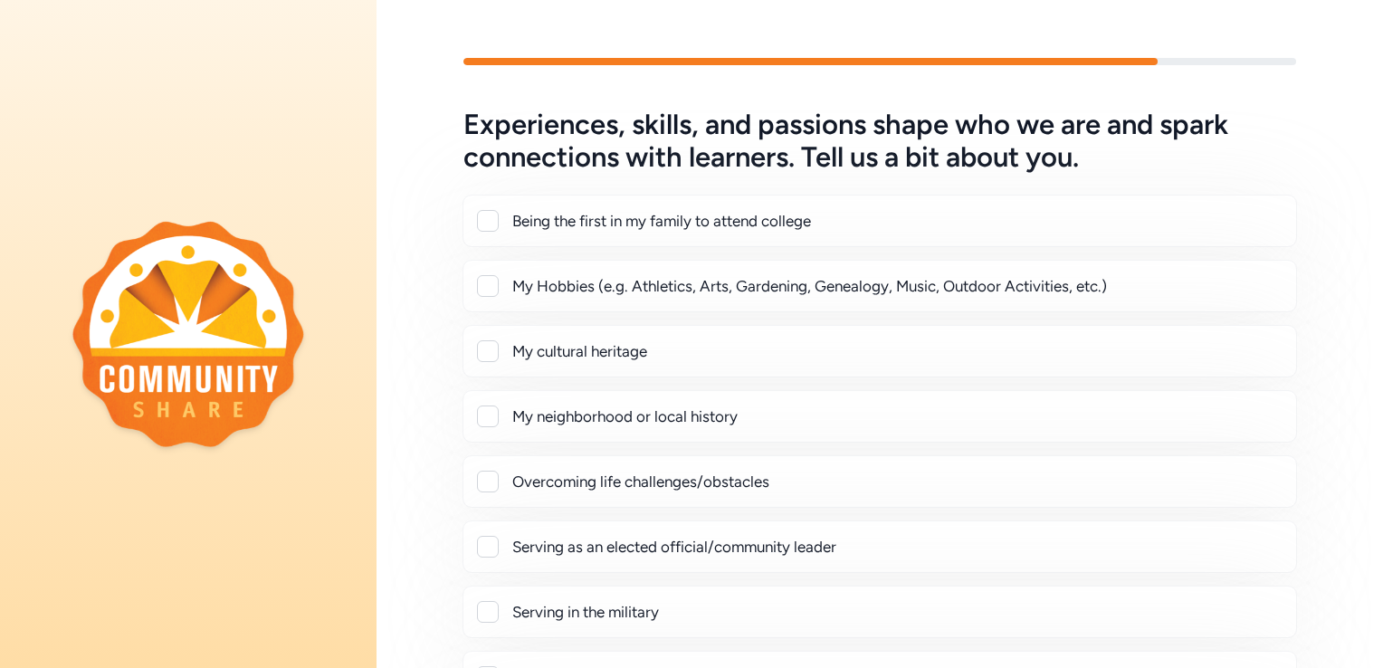
click at [490, 289] on div at bounding box center [488, 286] width 22 height 22
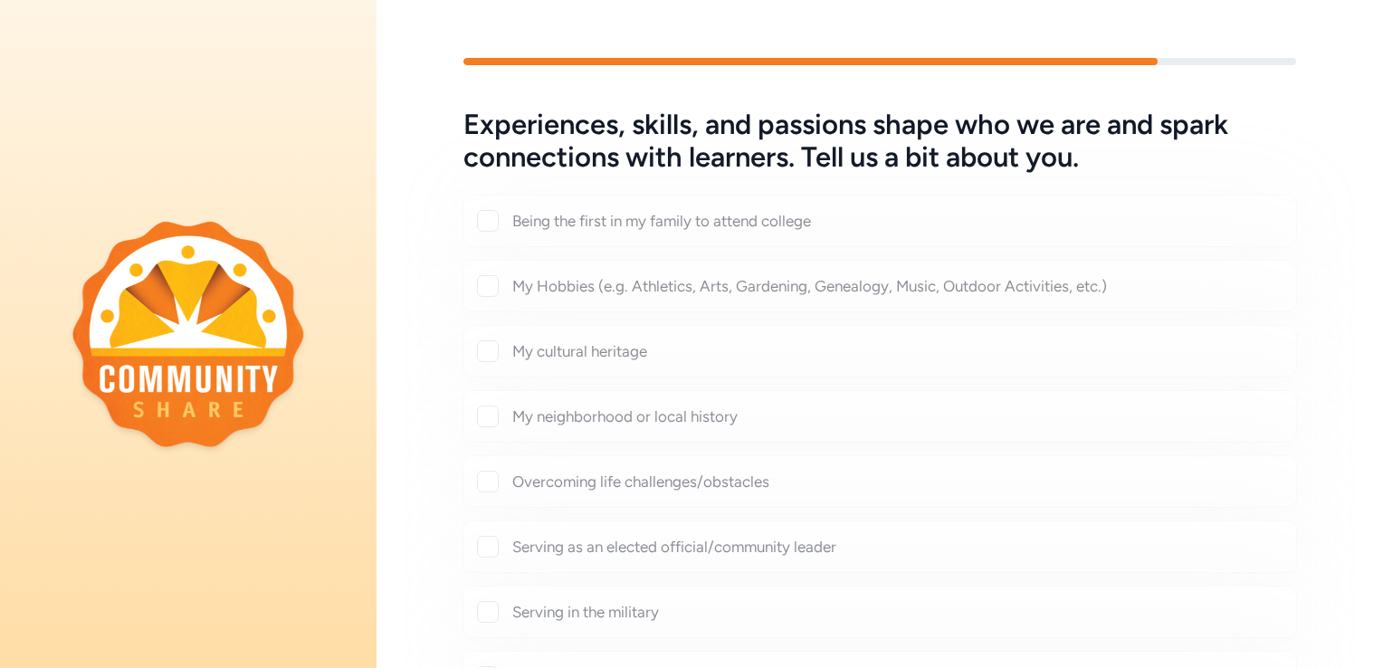
checkbox input "true"
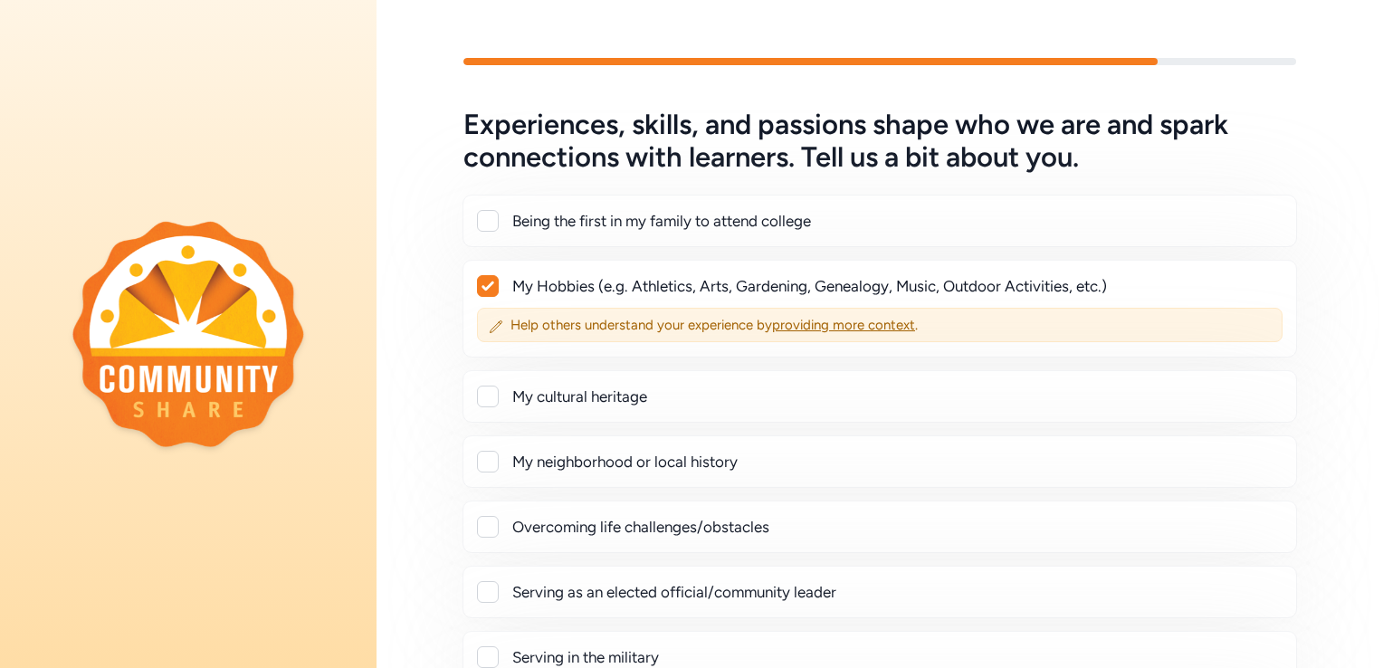
click at [569, 322] on span "Help others understand your experience by providing more context ." at bounding box center [890, 325] width 760 height 18
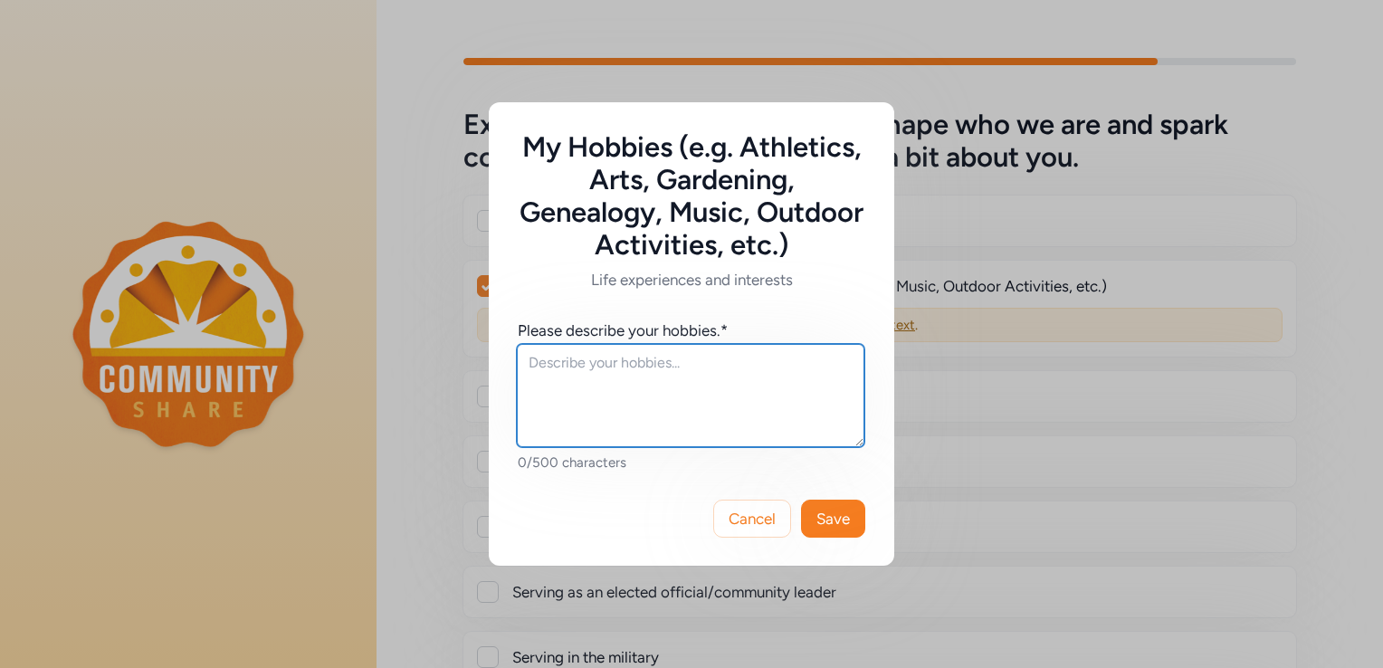
click at [550, 366] on textarea at bounding box center [691, 395] width 348 height 103
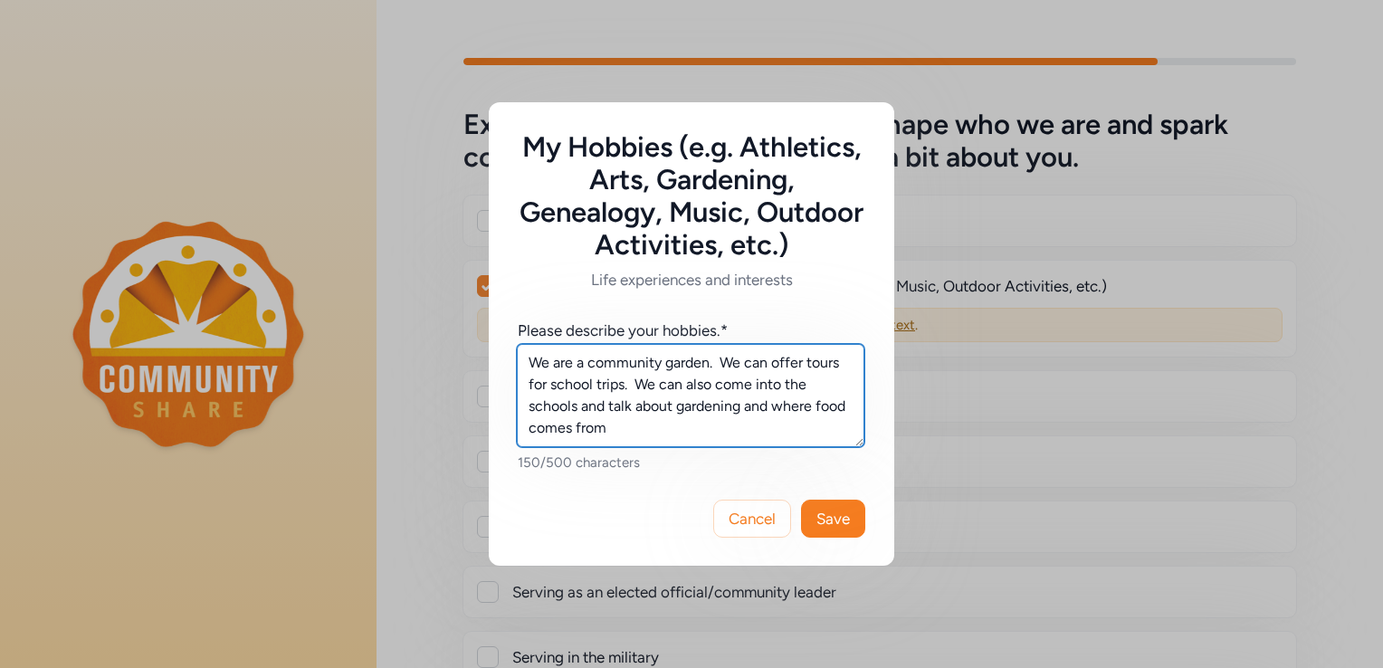
type textarea "We are a community garden. We can offer tours for school trips. We can also com…"
click at [829, 525] on span "Save" at bounding box center [832, 519] width 33 height 22
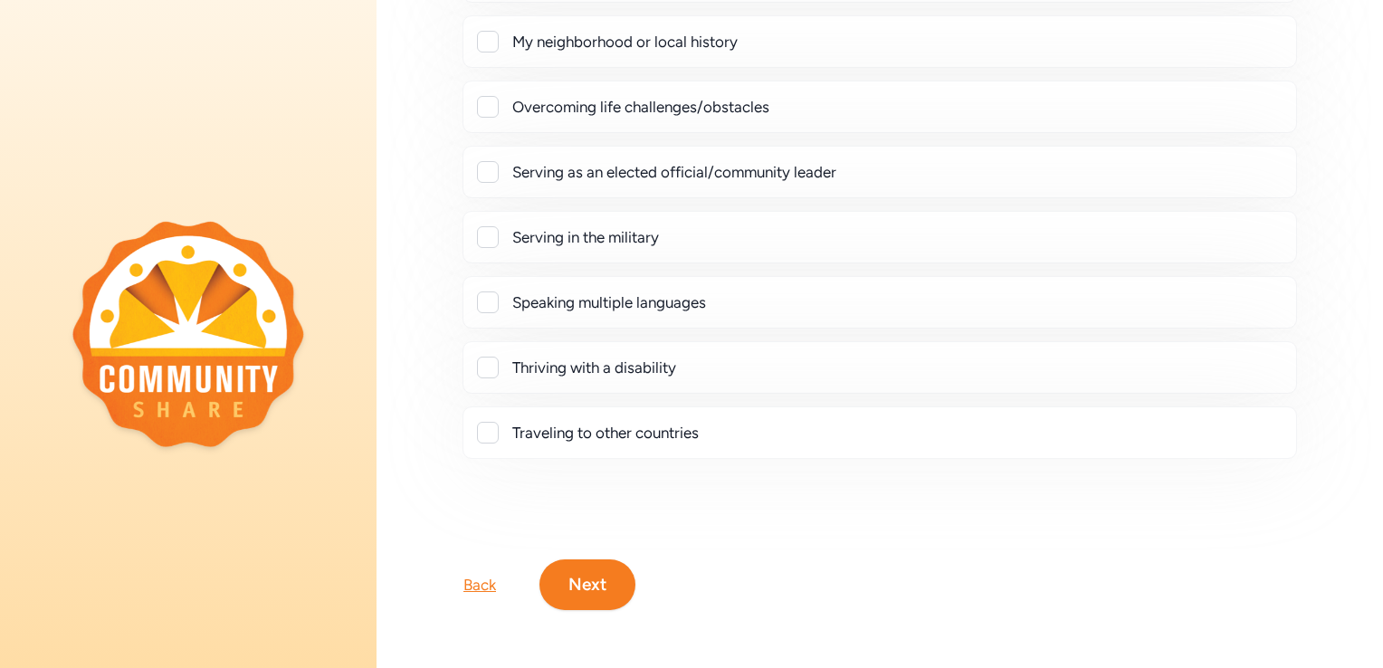
scroll to position [448, 0]
click at [589, 568] on button "Next" at bounding box center [587, 584] width 96 height 51
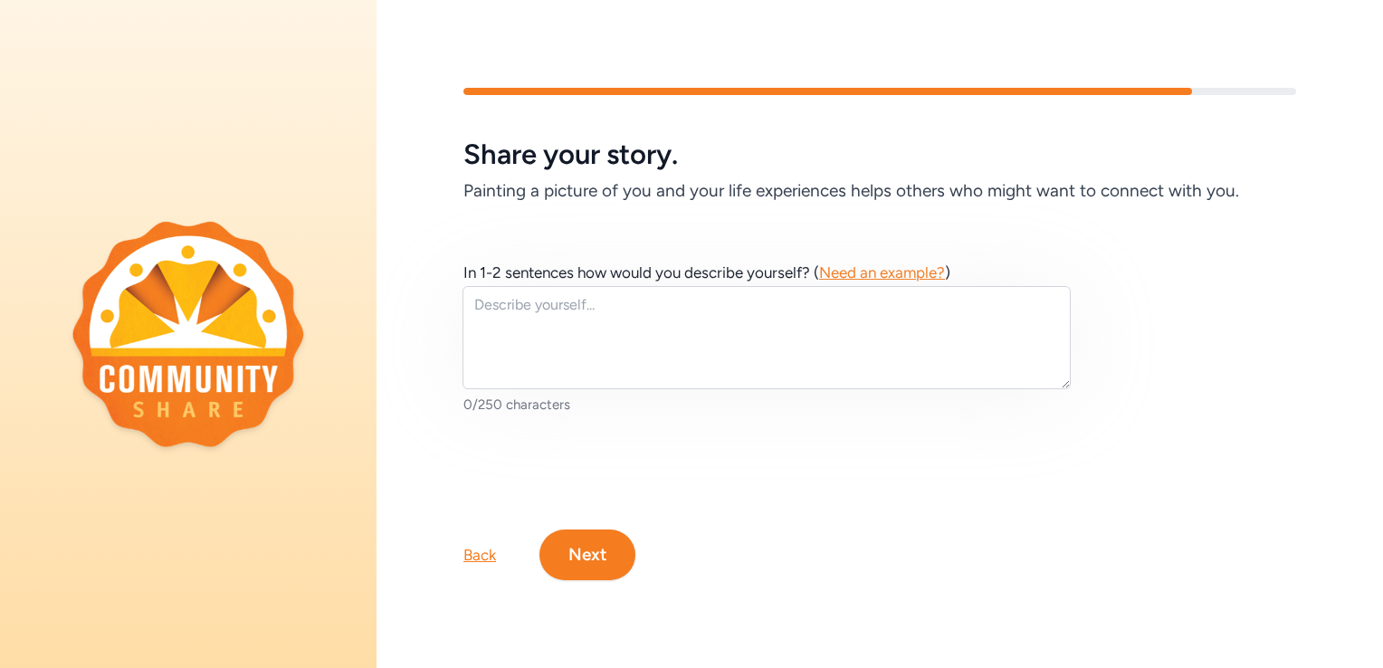
click at [503, 301] on textarea at bounding box center [767, 337] width 608 height 103
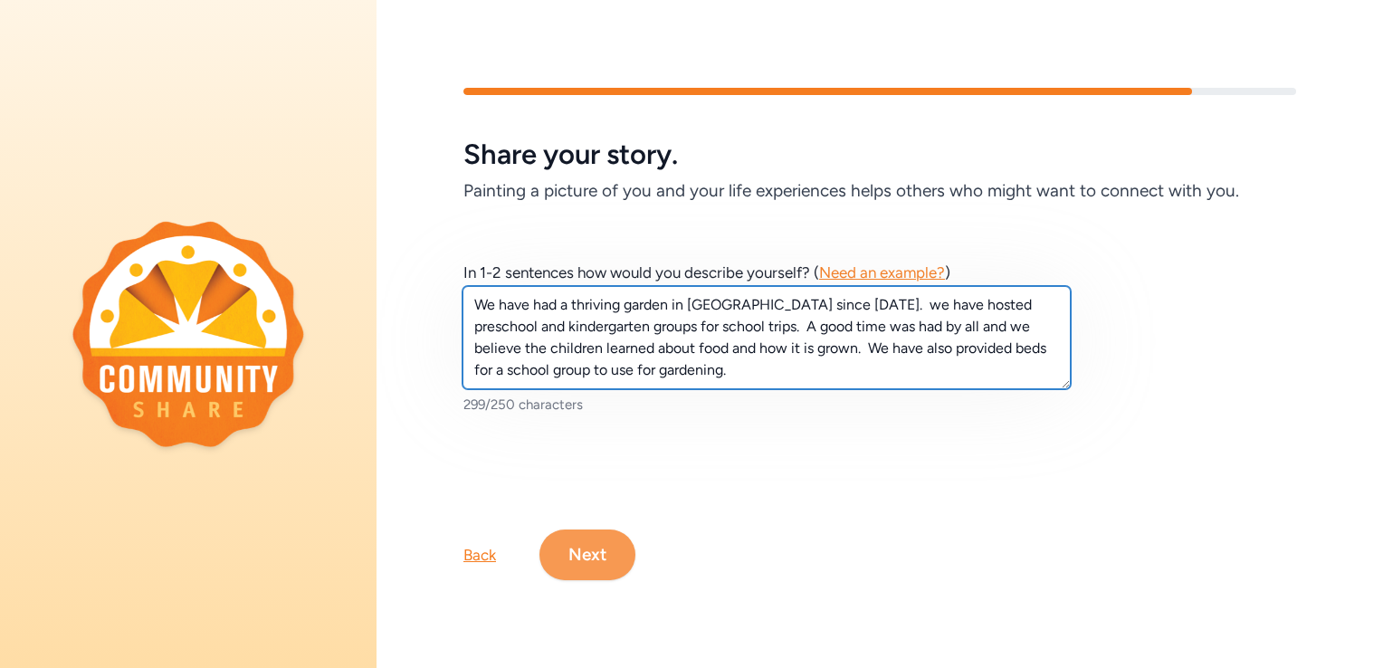
type textarea "We have had a thriving garden in [GEOGRAPHIC_DATA] since [DATE]. we have hosted…"
click at [597, 547] on button "Next" at bounding box center [587, 555] width 96 height 51
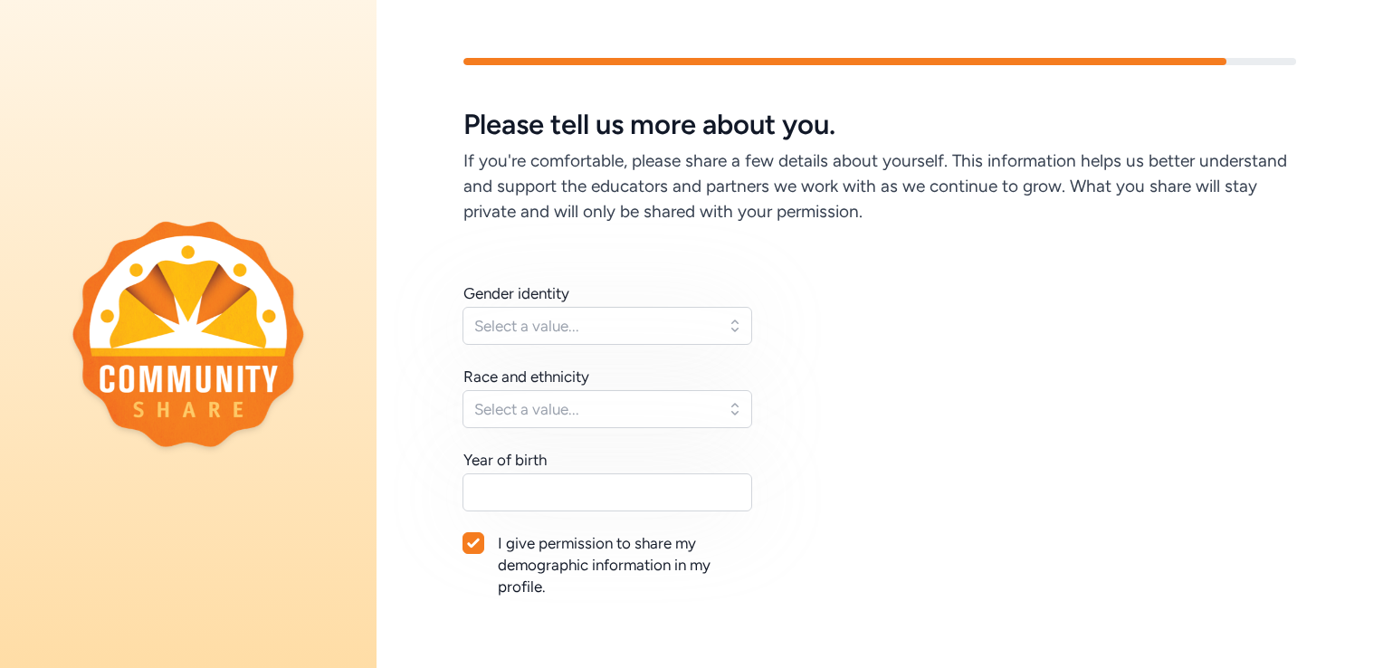
click at [474, 541] on icon at bounding box center [473, 543] width 12 height 9
checkbox input "false"
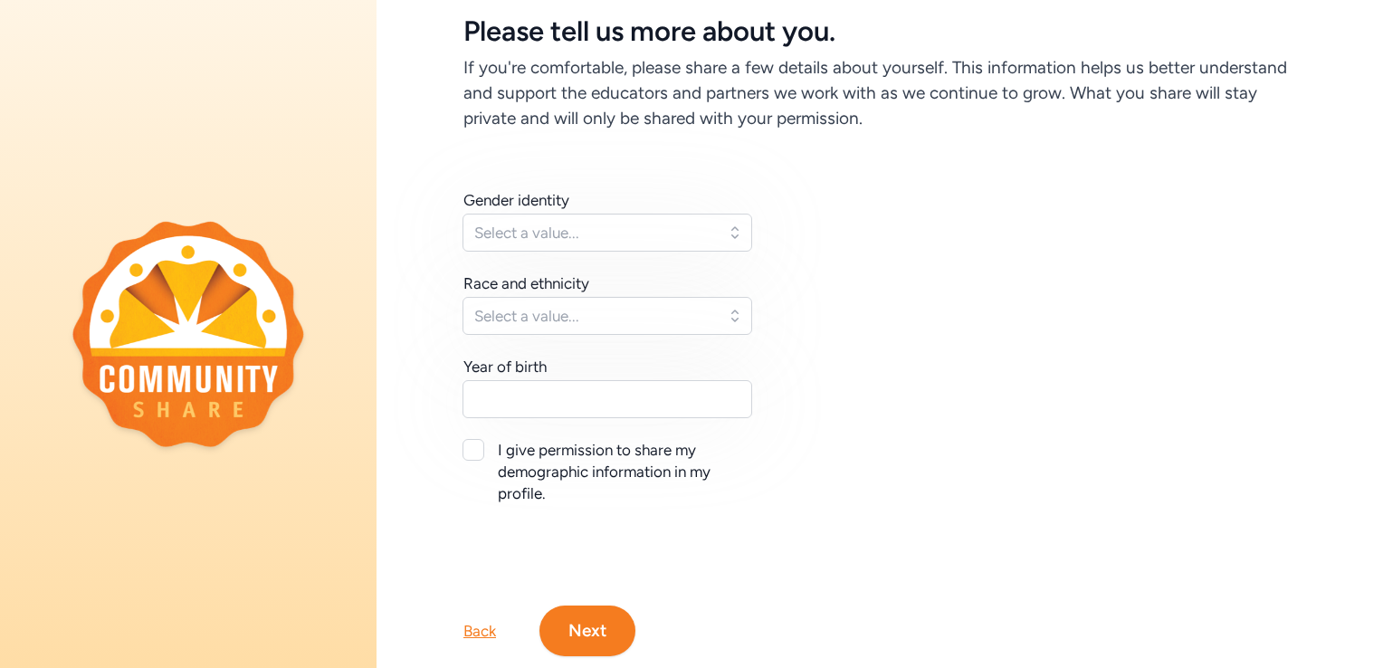
scroll to position [152, 0]
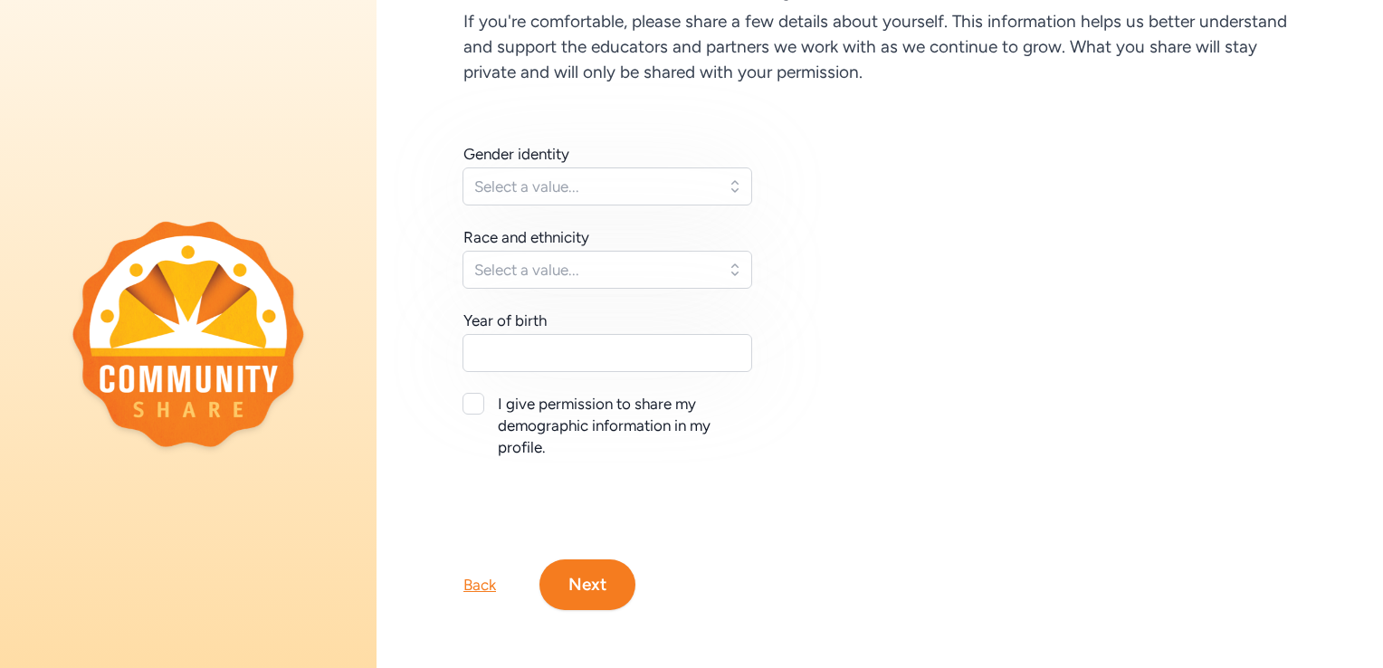
click at [599, 568] on button "Next" at bounding box center [587, 584] width 96 height 51
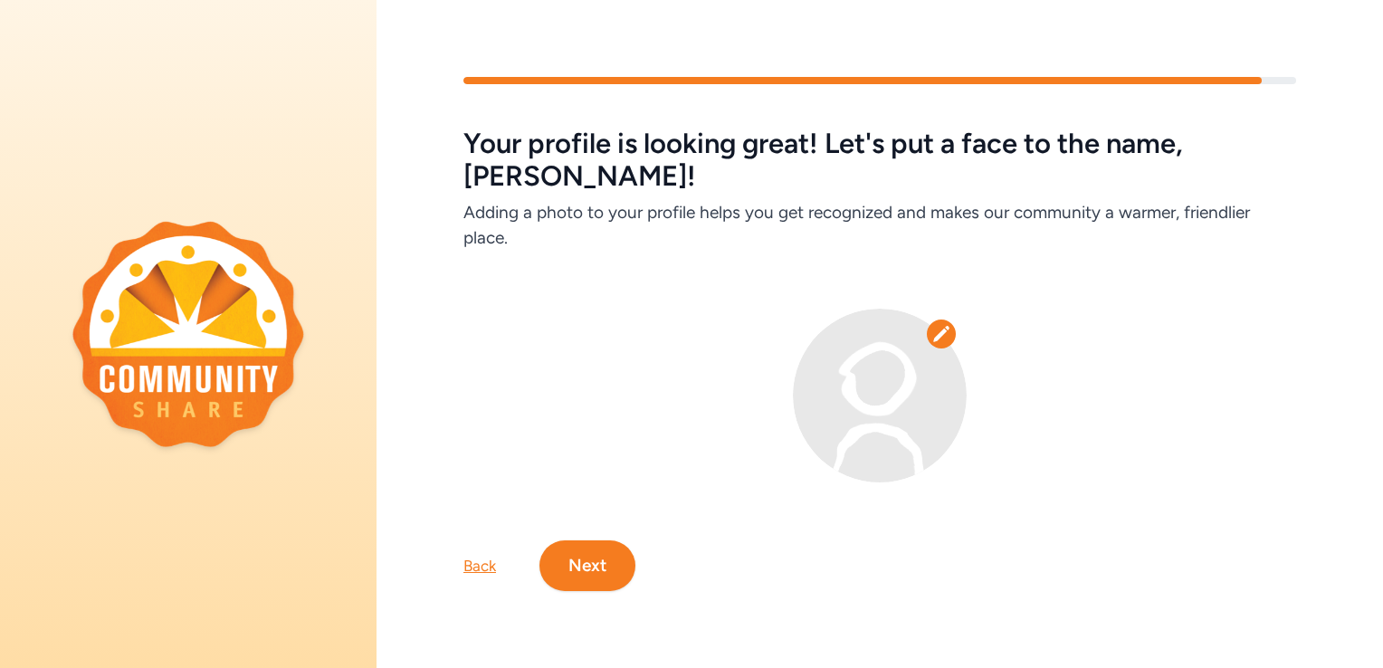
click at [883, 391] on img at bounding box center [880, 396] width 174 height 174
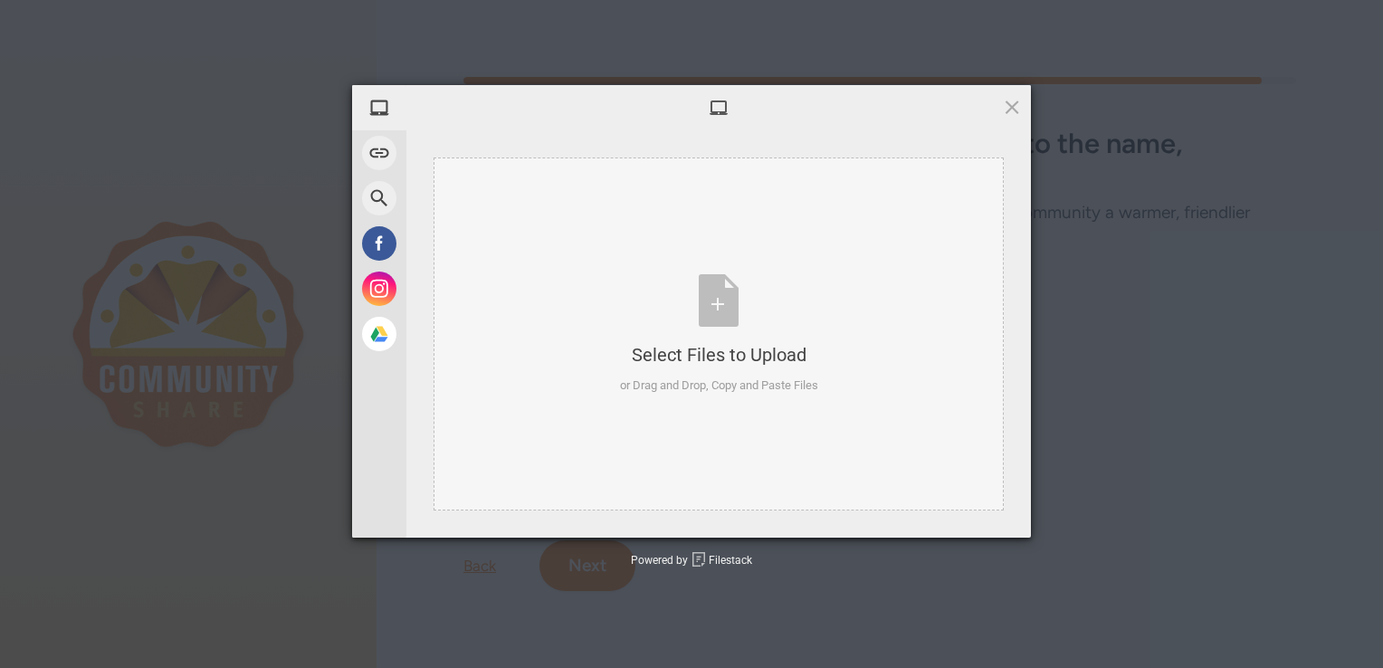
click at [717, 322] on div "Select Files to Upload or Drag and Drop, Copy and Paste Files" at bounding box center [719, 334] width 198 height 120
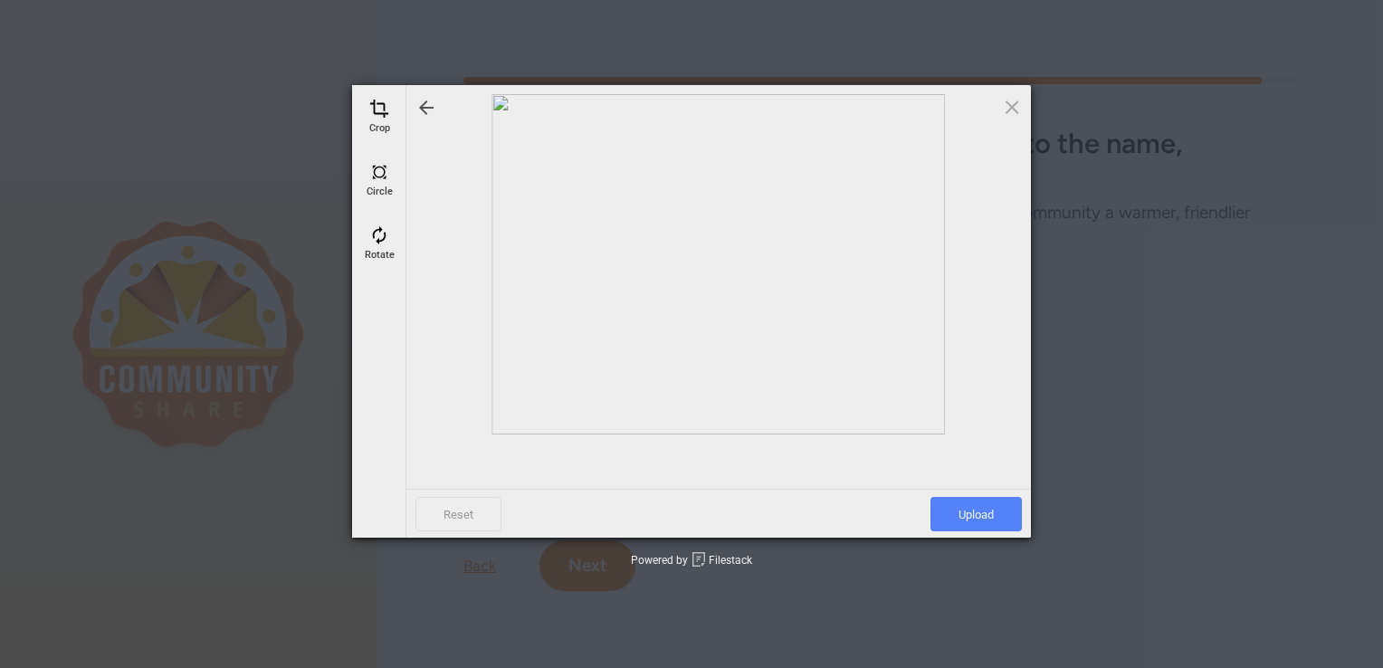
click at [972, 518] on span "Upload" at bounding box center [975, 514] width 91 height 34
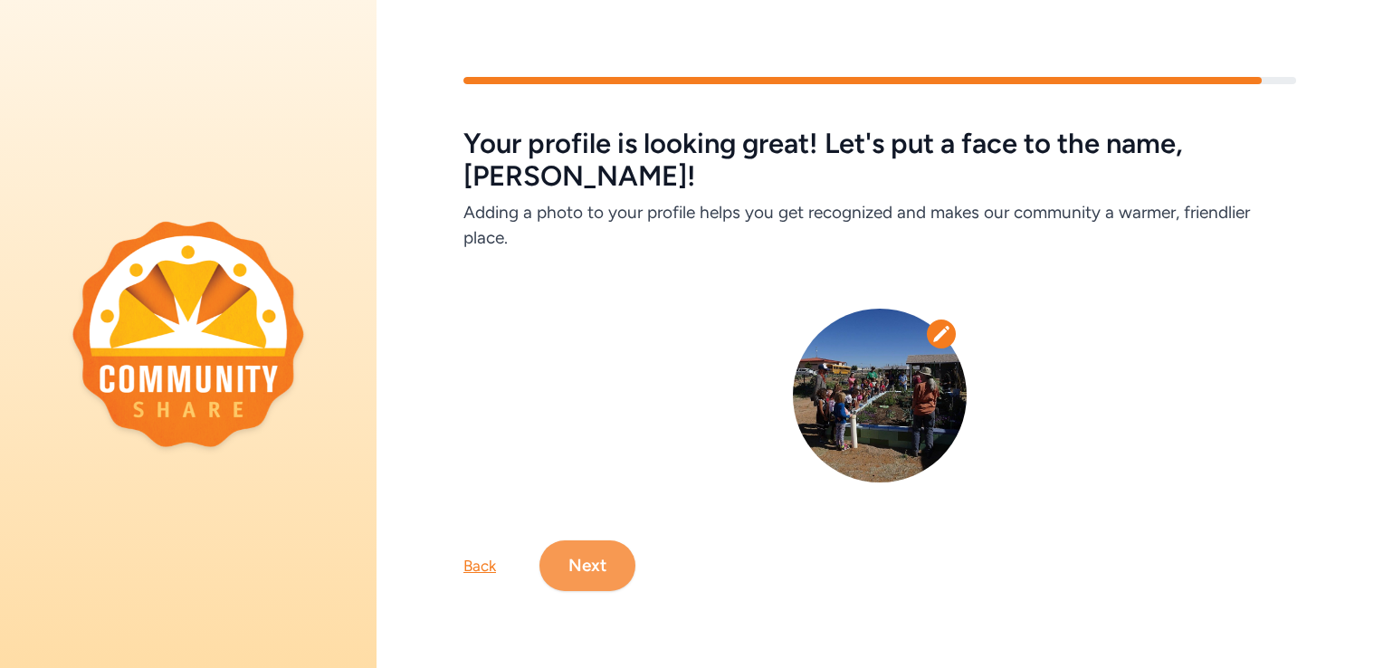
click at [591, 540] on button "Next" at bounding box center [587, 565] width 96 height 51
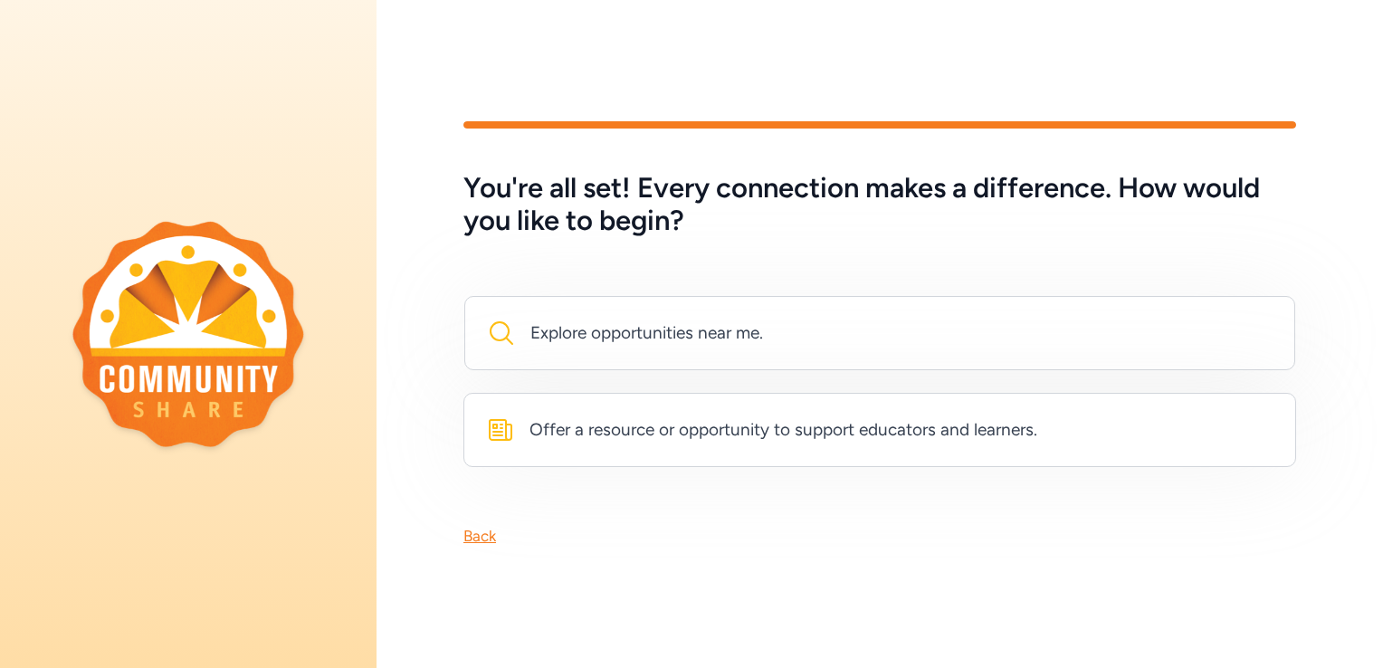
click at [844, 431] on div "Offer a resource or opportunity to support educators and learners." at bounding box center [784, 429] width 508 height 25
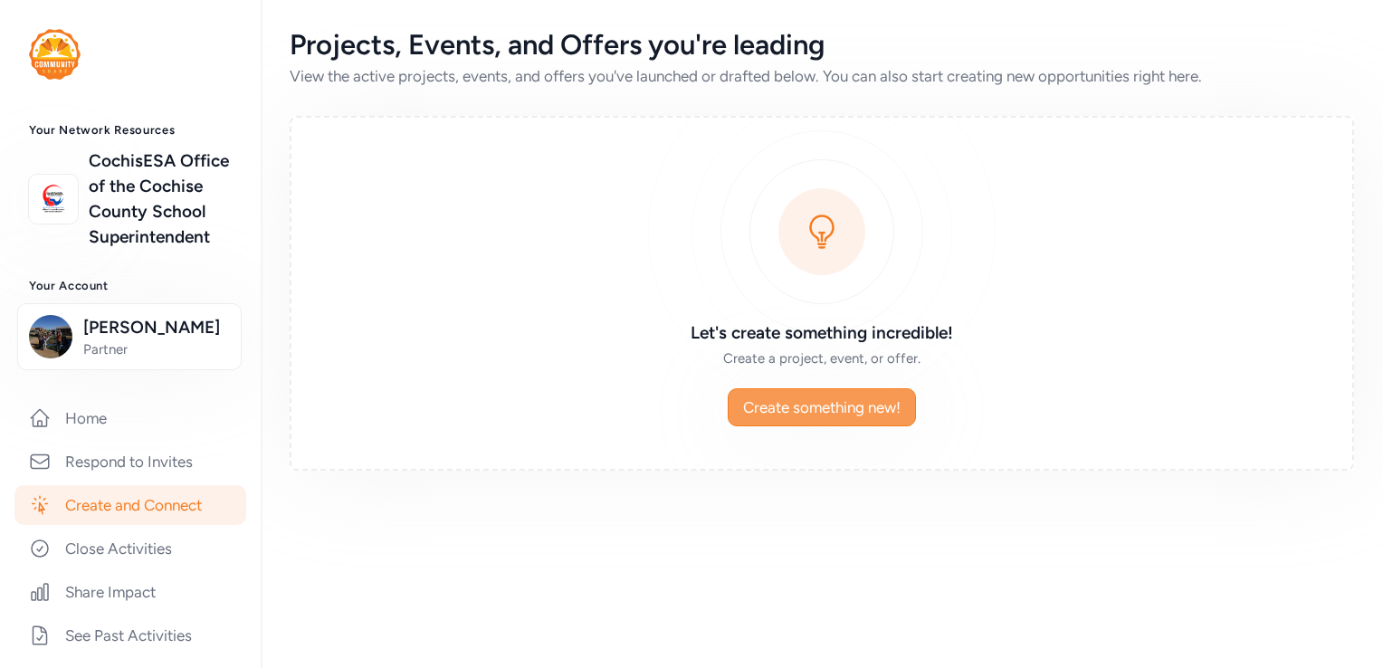
click at [846, 406] on span "Create something new!" at bounding box center [821, 407] width 157 height 22
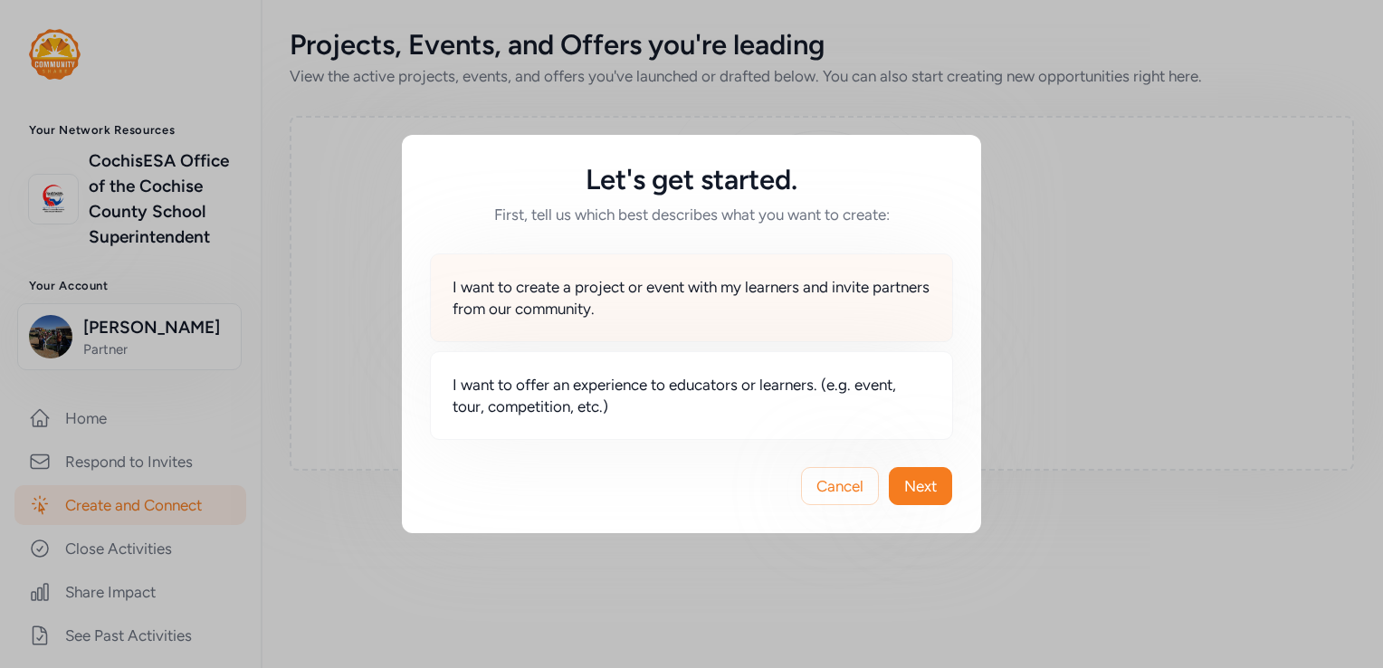
click at [605, 307] on span "I want to create a project or event with my learners and invite partners from o…" at bounding box center [692, 297] width 478 height 43
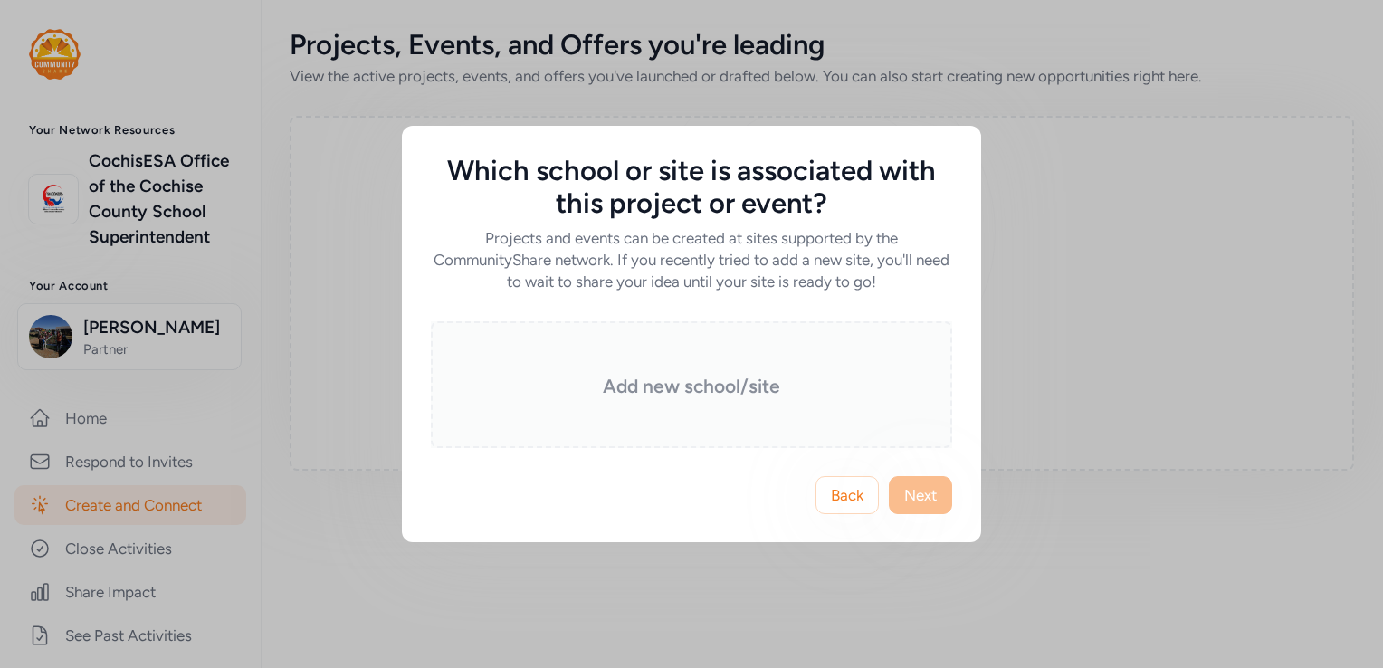
click at [644, 391] on h3 "Add new school/site" at bounding box center [691, 386] width 431 height 25
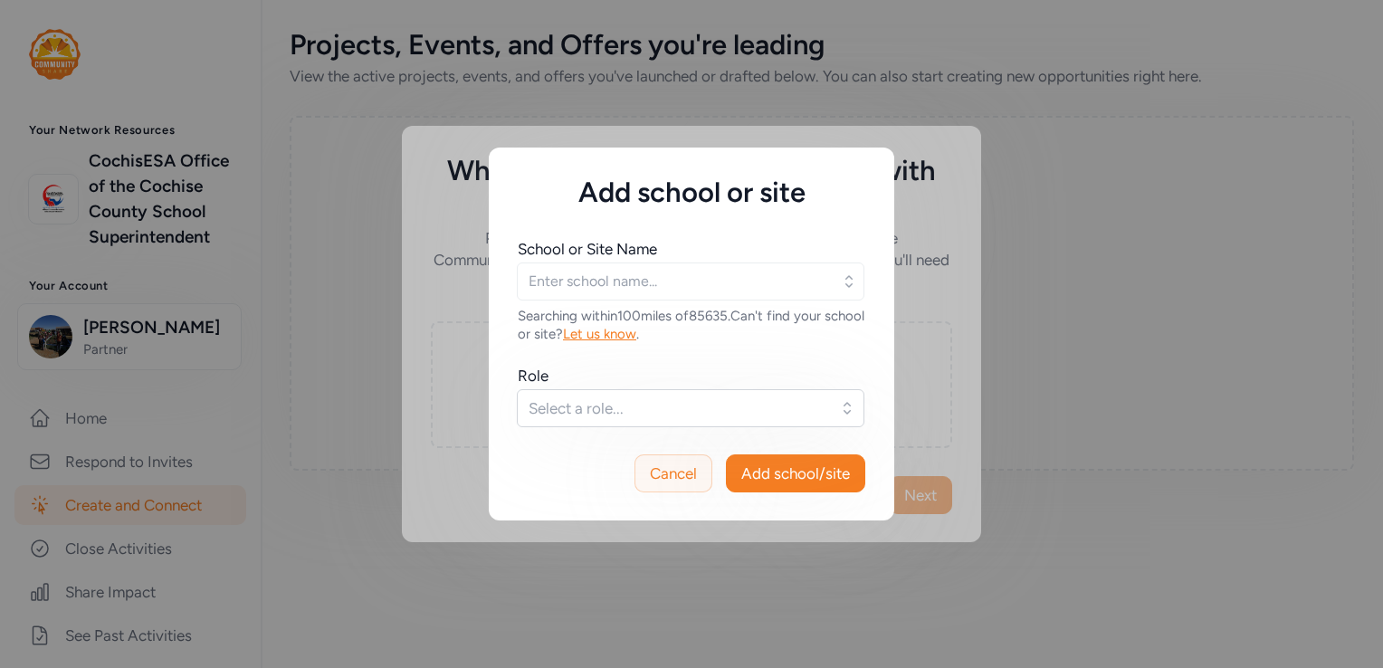
click at [666, 474] on span "Cancel" at bounding box center [673, 474] width 47 height 22
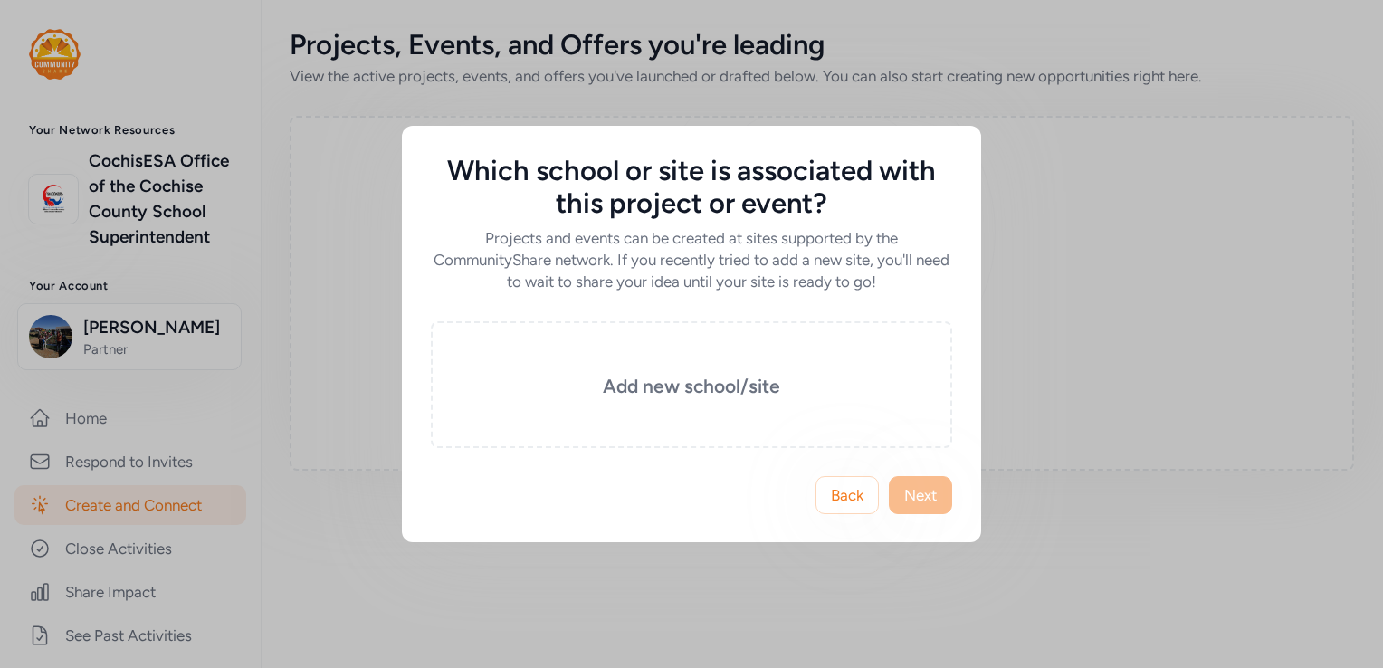
click at [840, 500] on span "Back" at bounding box center [847, 495] width 33 height 22
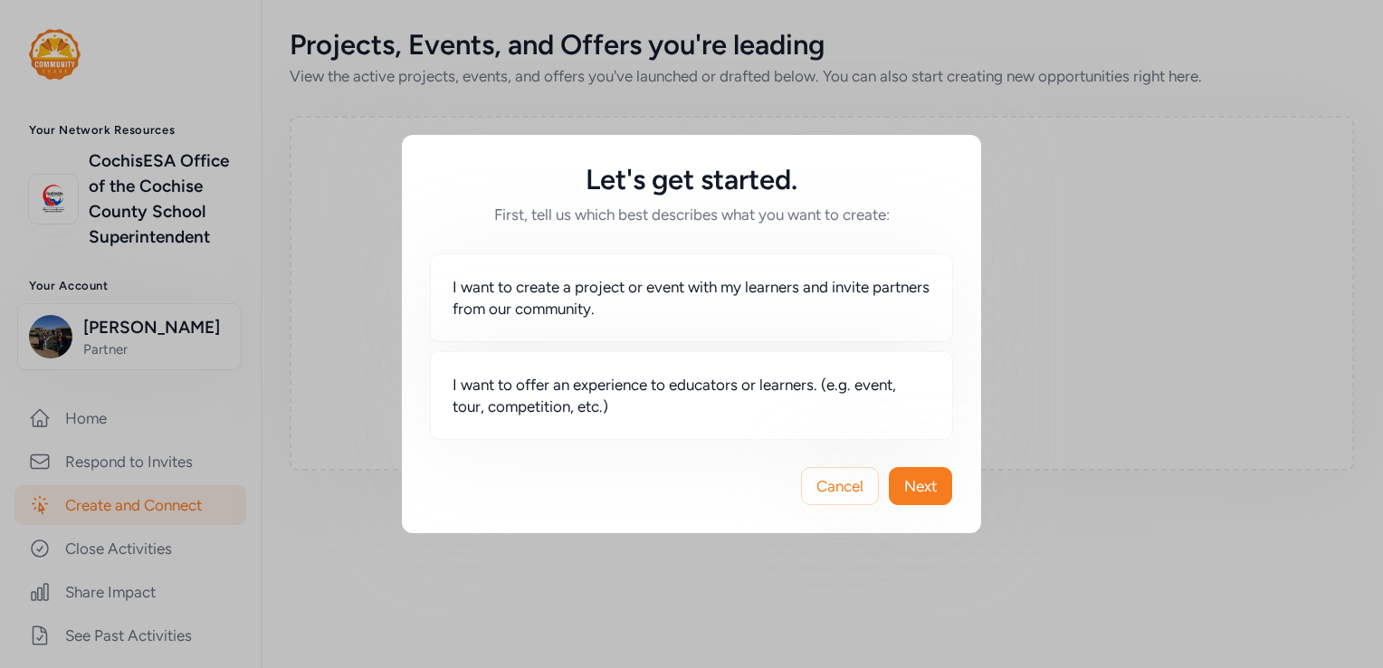
click at [840, 487] on span "Cancel" at bounding box center [839, 486] width 47 height 22
